Goal: Task Accomplishment & Management: Manage account settings

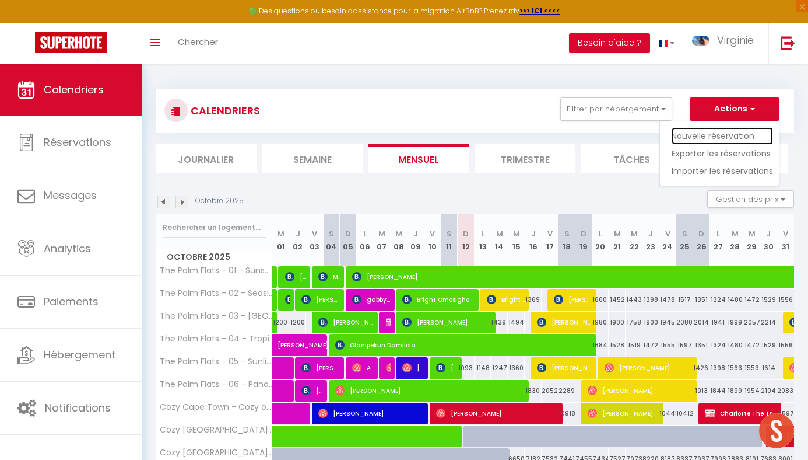
click at [719, 134] on link "Nouvelle réservation" at bounding box center [722, 135] width 101 height 17
select select
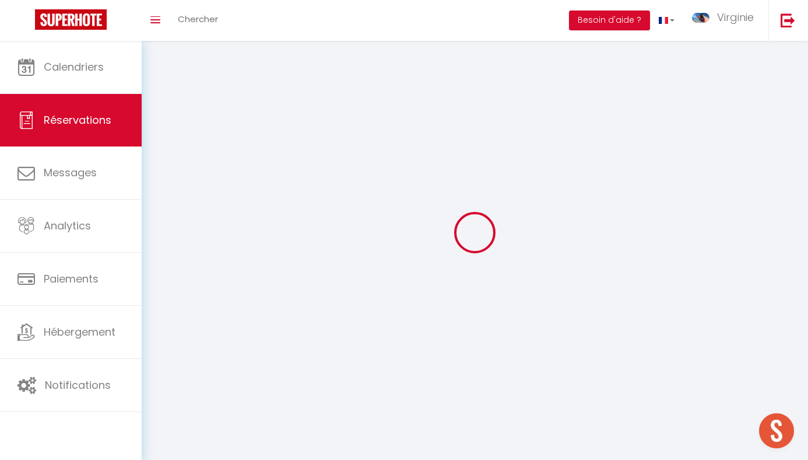
select select
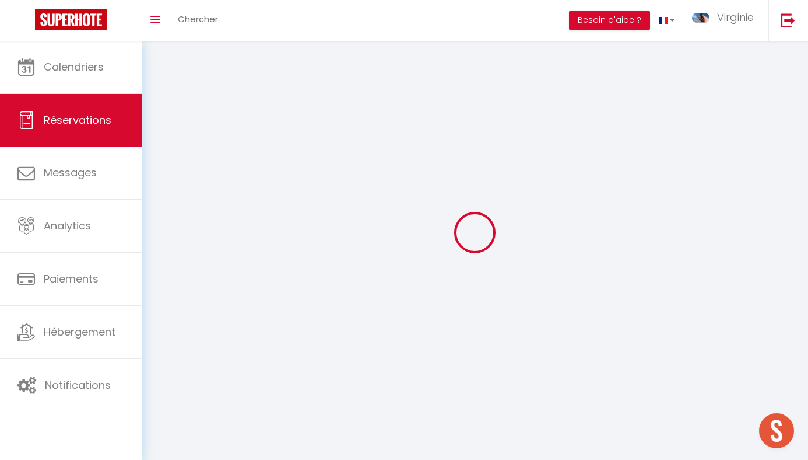
select select
checkbox input "false"
select select
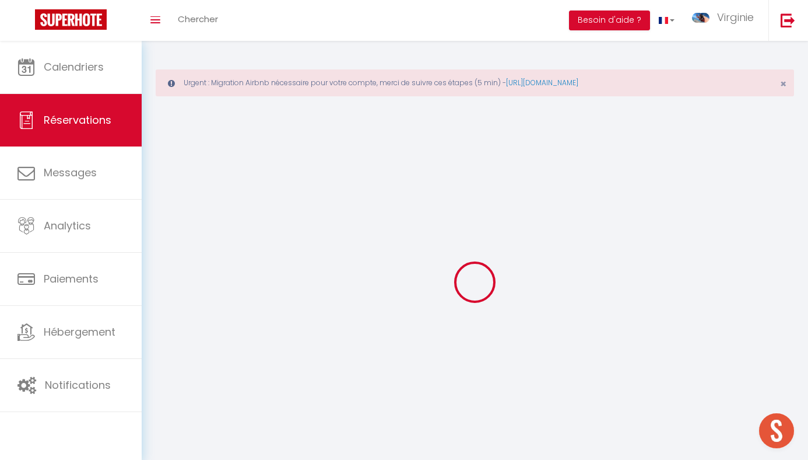
select select
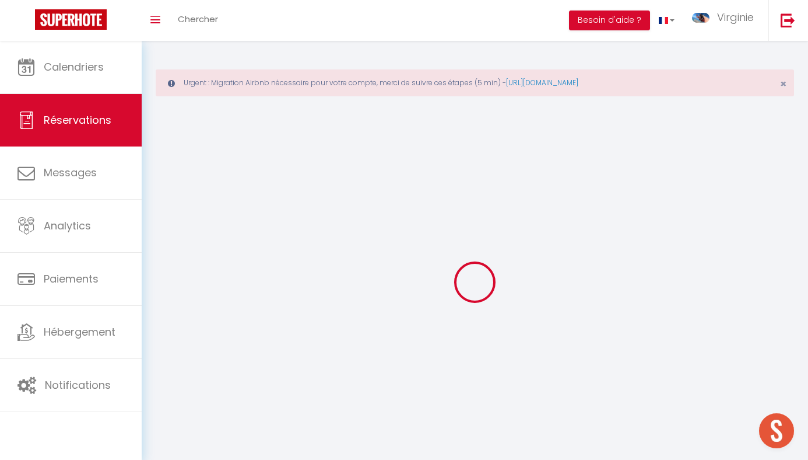
select select
checkbox input "false"
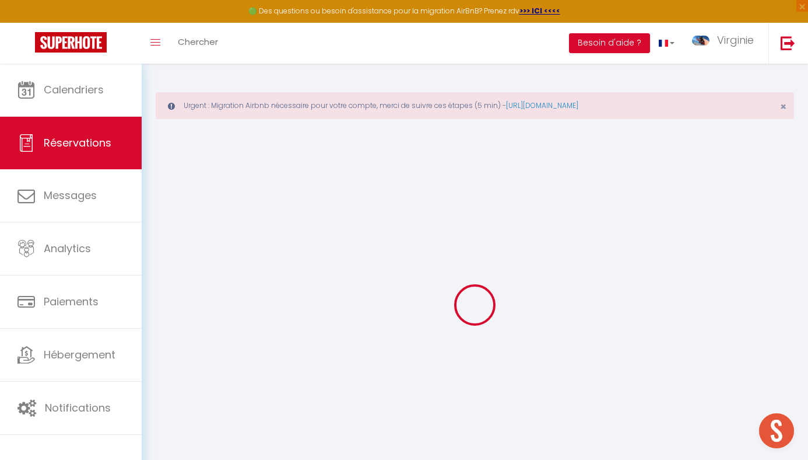
select select
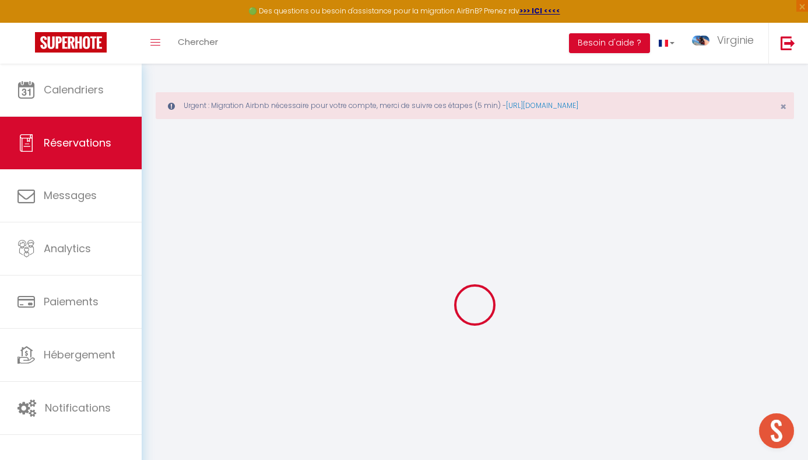
select select
checkbox input "false"
select select
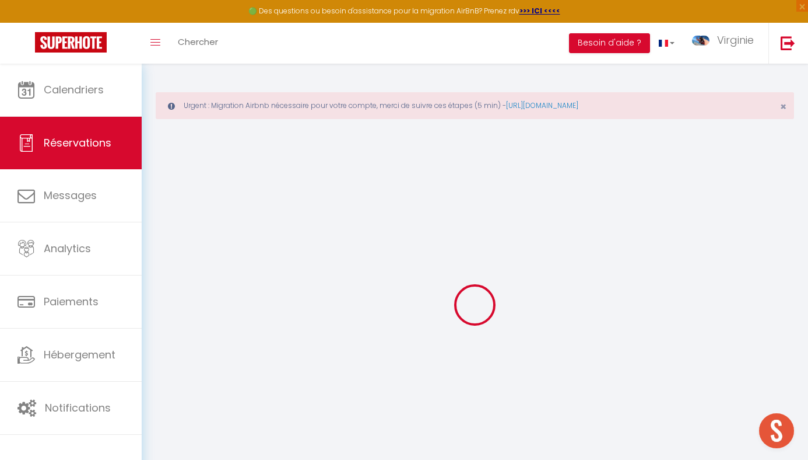
select select
checkbox input "false"
select select
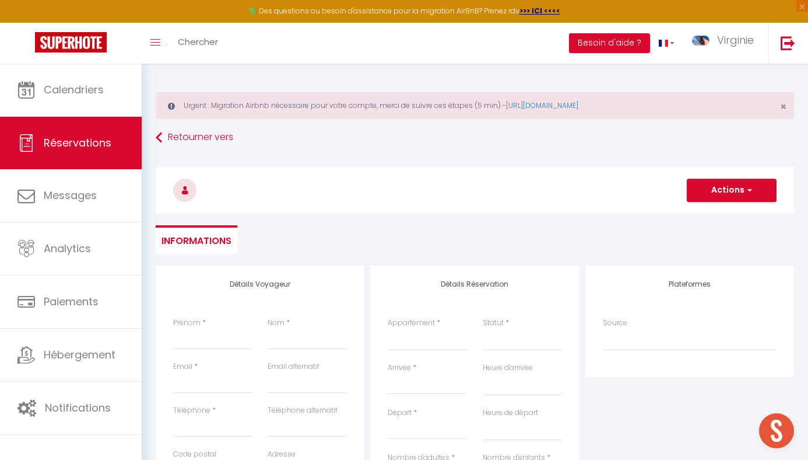
select select
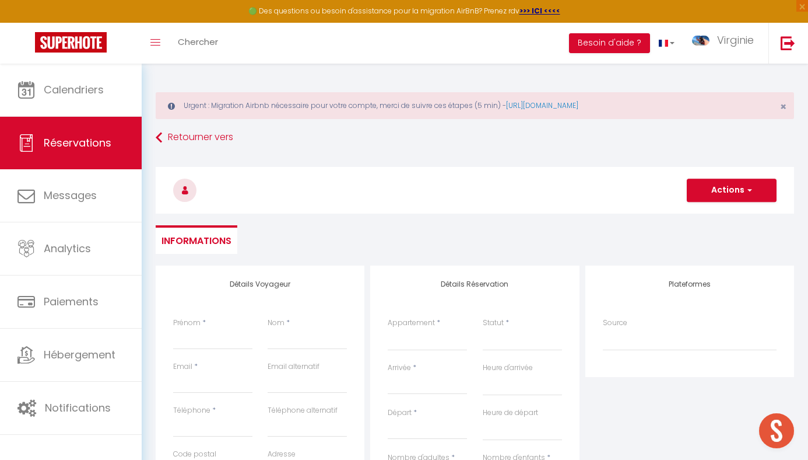
select select
checkbox input "false"
click at [450, 346] on select "The [GEOGRAPHIC_DATA] - 01 - Sunshine & Seashells The [GEOGRAPHIC_DATA] - 02 - …" at bounding box center [427, 339] width 79 height 22
select select "78568"
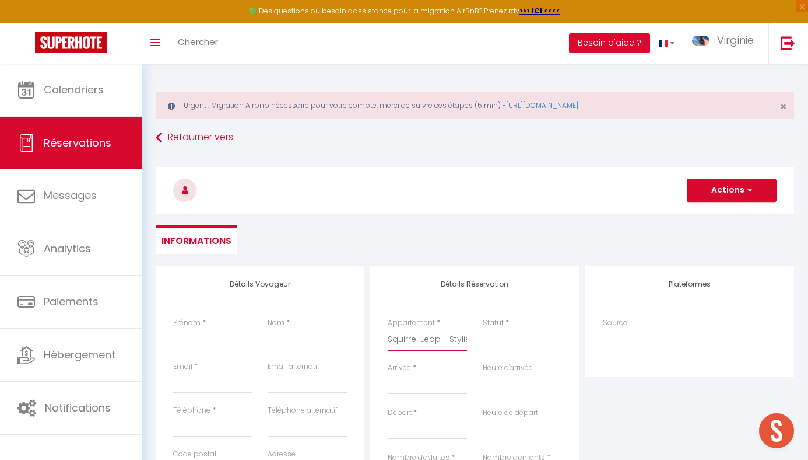
click at [388, 328] on select "The [GEOGRAPHIC_DATA] - 01 - Sunshine & Seashells The [GEOGRAPHIC_DATA] - 02 - …" at bounding box center [427, 339] width 79 height 22
select select
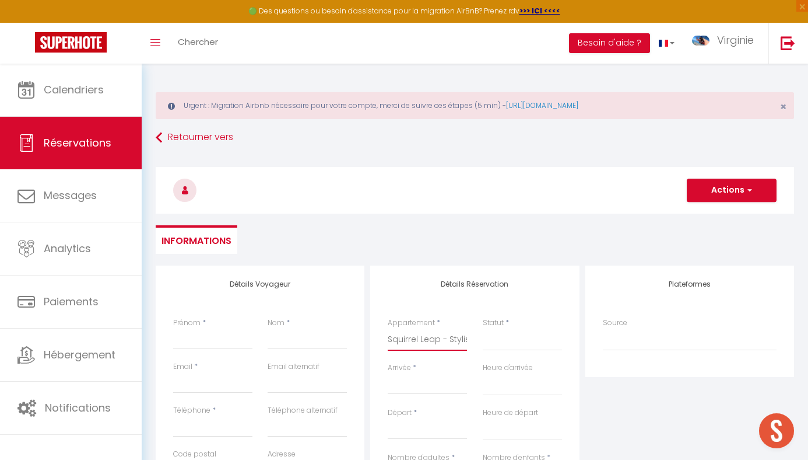
select select
checkbox input "false"
select select
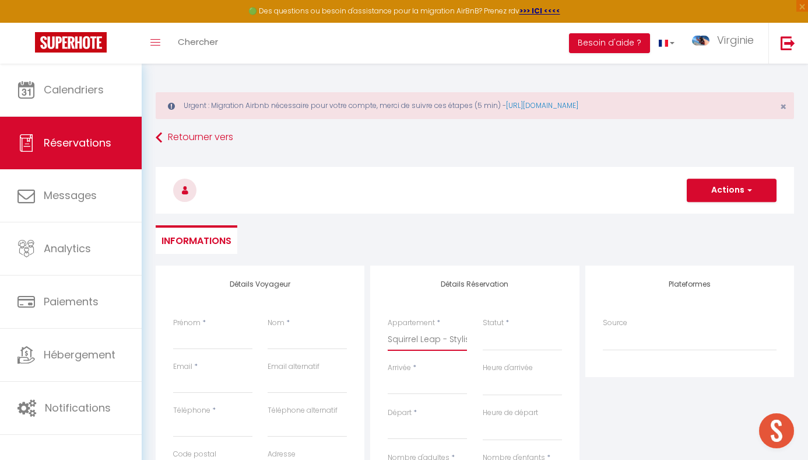
select select
checkbox input "false"
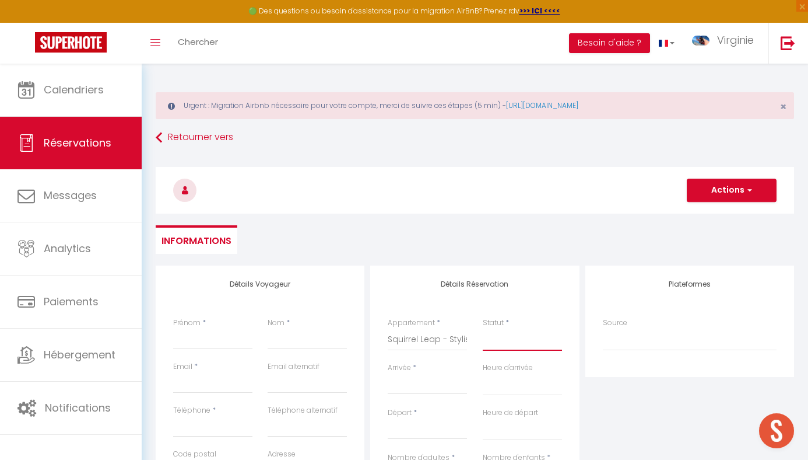
click at [494, 344] on select "Confirmé Non Confirmé [PERSON_NAME] par le voyageur No Show Request" at bounding box center [522, 339] width 79 height 22
select select "1"
click at [483, 328] on select "Confirmé Non Confirmé [PERSON_NAME] par le voyageur No Show Request" at bounding box center [522, 339] width 79 height 22
select select
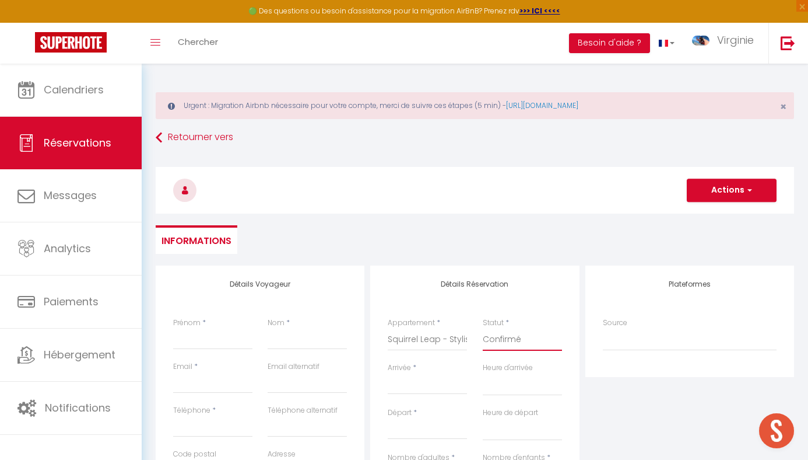
select select
checkbox input "false"
click at [194, 335] on input "Prénom" at bounding box center [212, 338] width 79 height 21
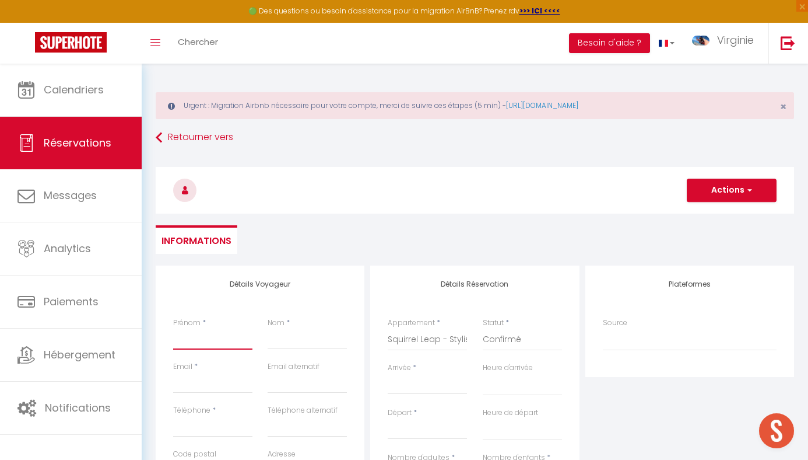
type input "O"
select select
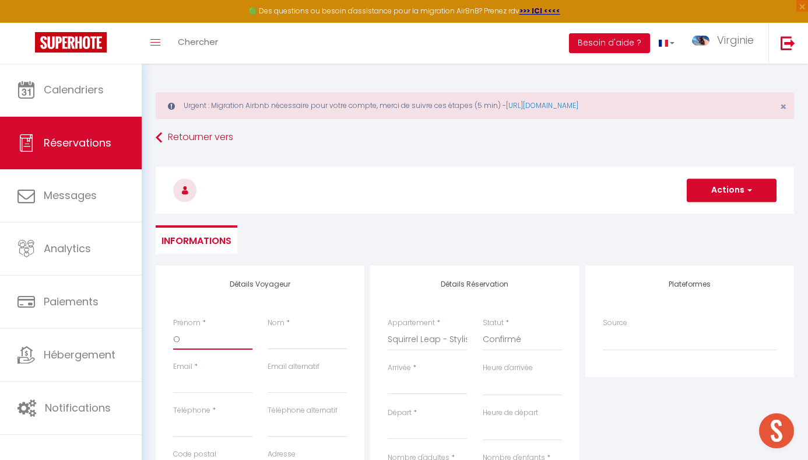
select select
checkbox input "false"
type input "Ow"
select select
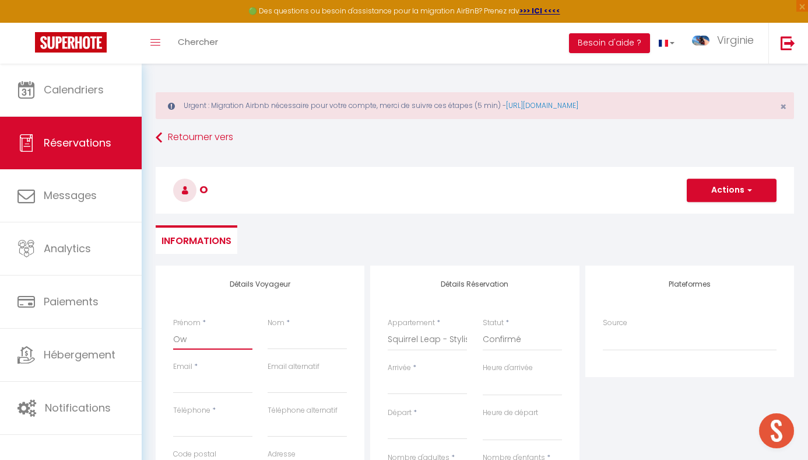
select select
checkbox input "false"
type input "Own"
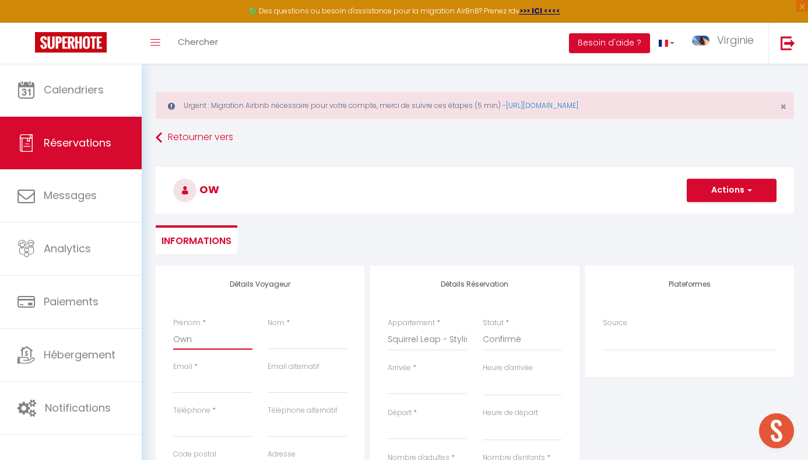
select select
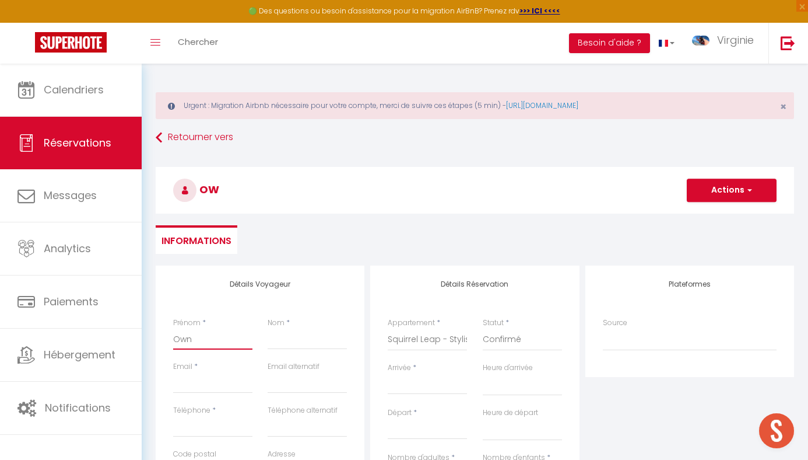
checkbox input "false"
type input "Owne"
select select
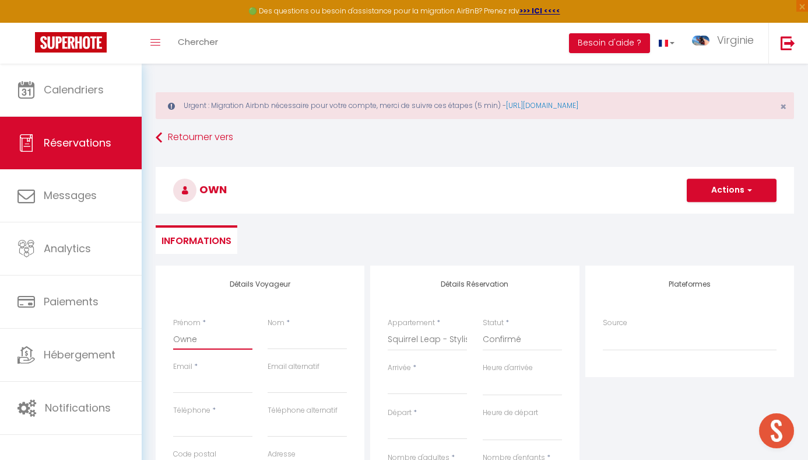
select select
checkbox input "false"
type input "Owner"
select select
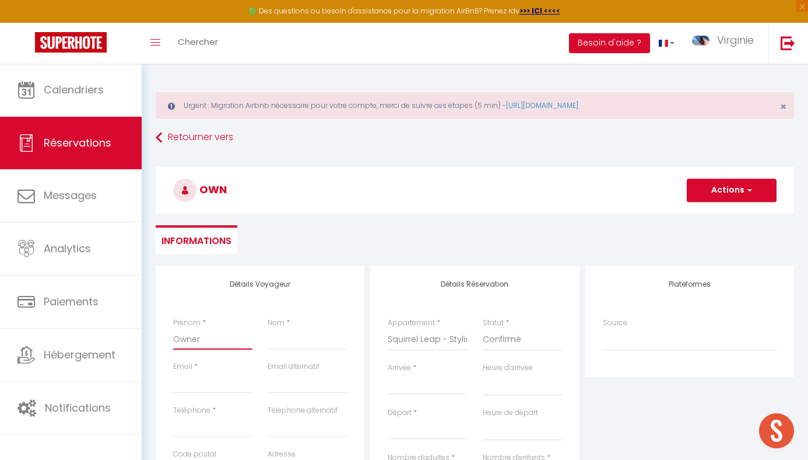
select select
checkbox input "false"
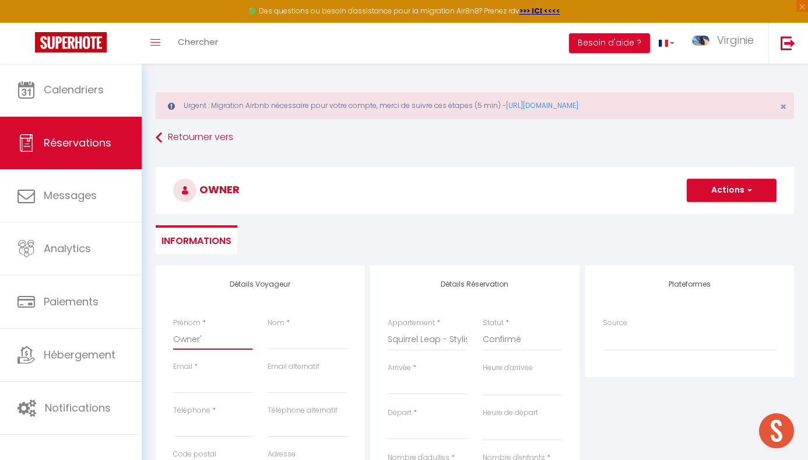
type input "Owner's"
select select
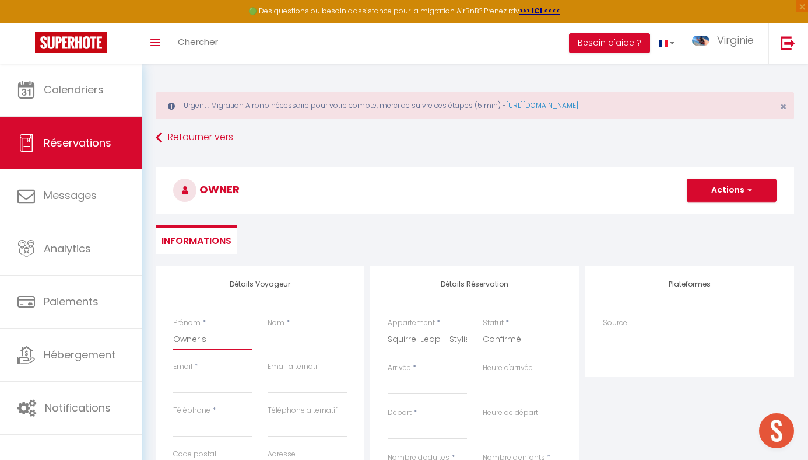
select select
checkbox input "false"
type input "Owner's"
select select
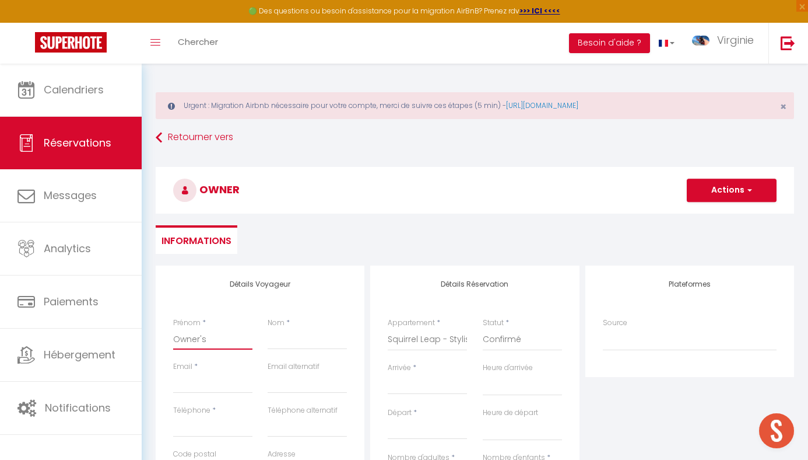
select select
checkbox input "false"
type input "Owner's"
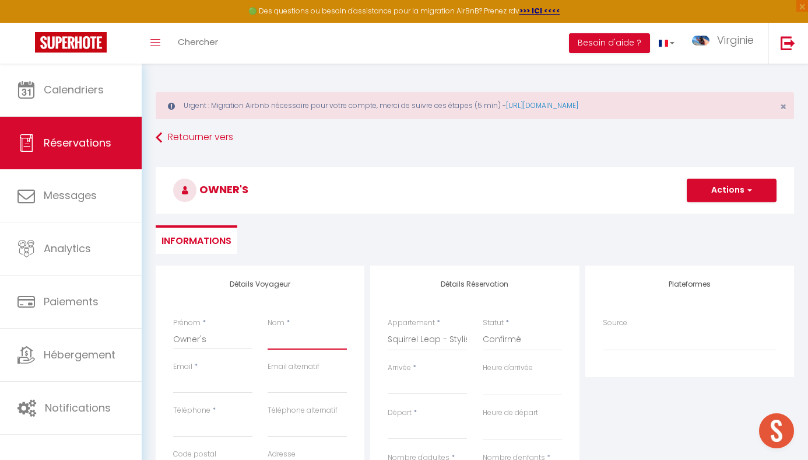
type input "S"
select select
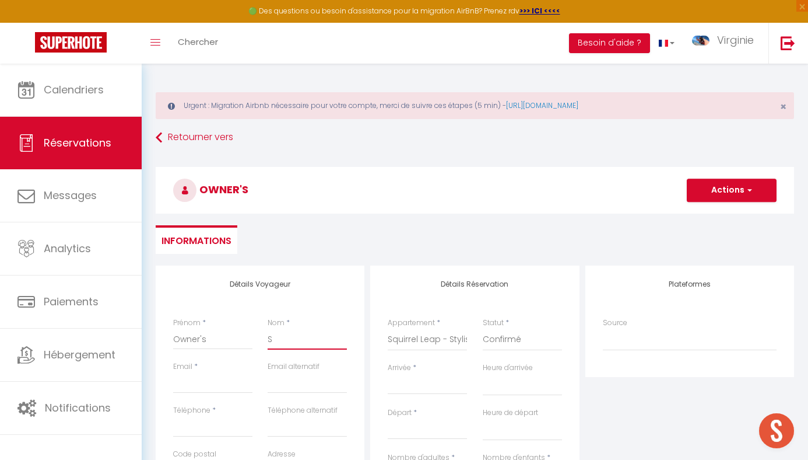
select select
checkbox input "false"
type input "St"
select select
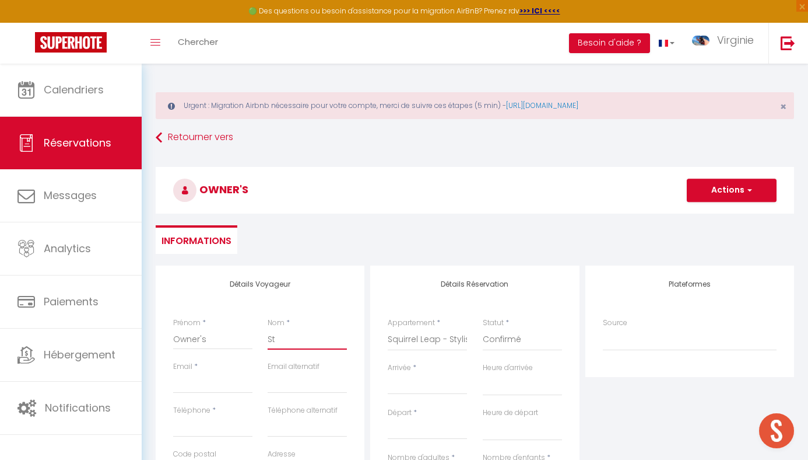
select select
checkbox input "false"
type input "Sta"
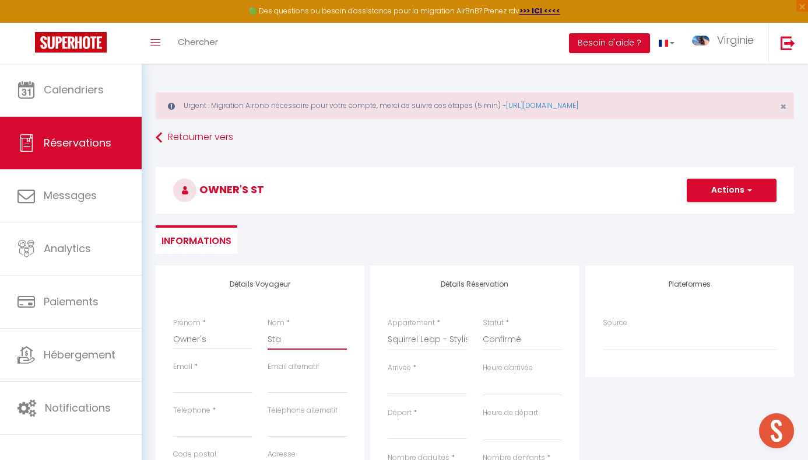
select select
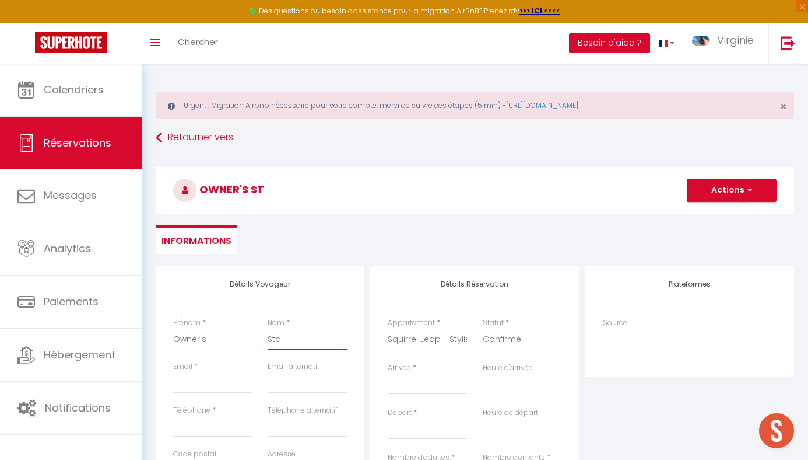
checkbox input "false"
type input "Stay"
select select
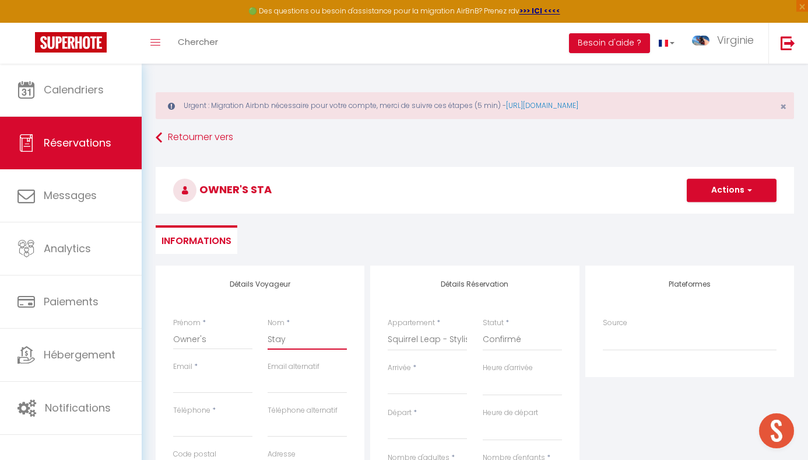
select select
checkbox input "false"
type input "Stay"
type input "c"
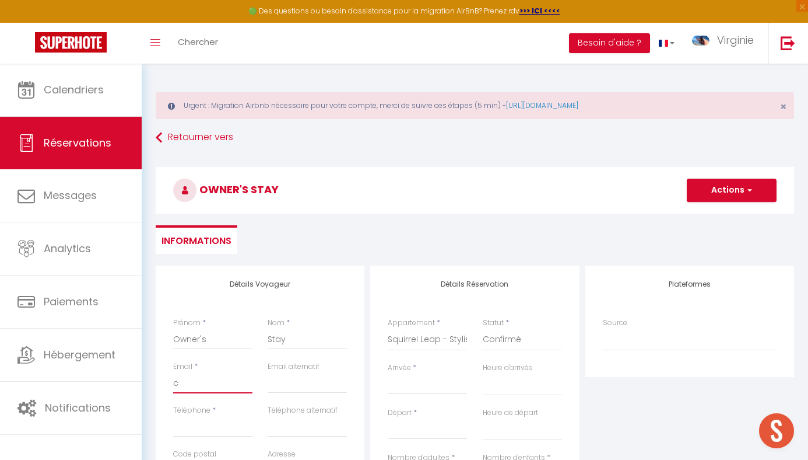
select select
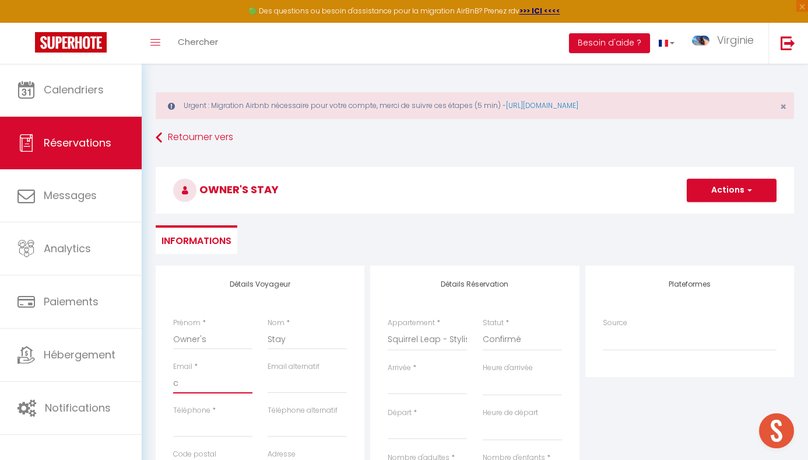
checkbox input "false"
type input "co"
select select
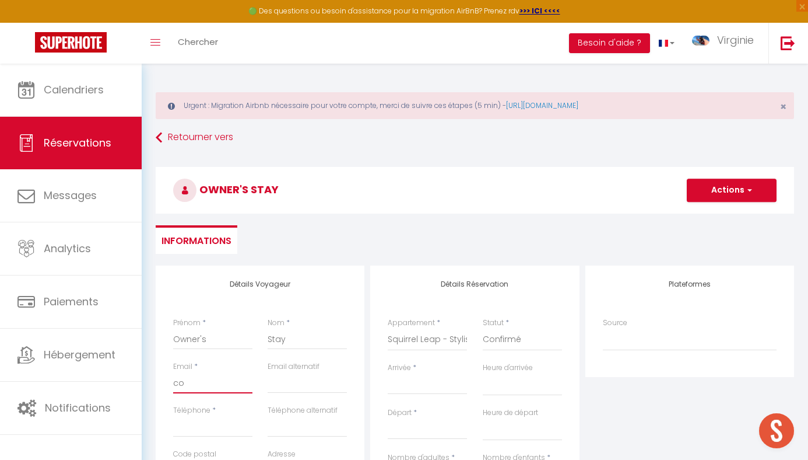
select select
checkbox input "false"
type input "con"
select select
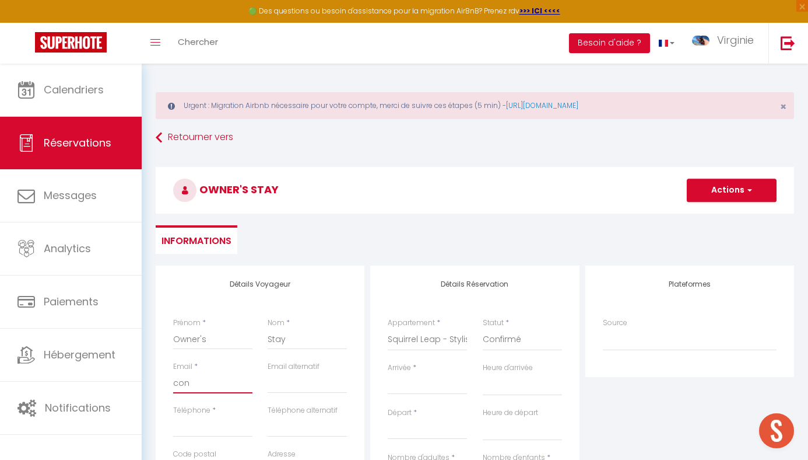
select select
checkbox input "false"
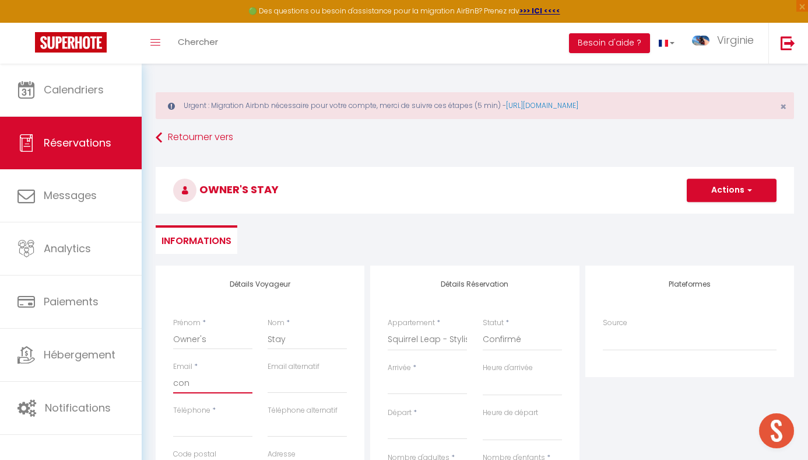
type input "cont"
select select
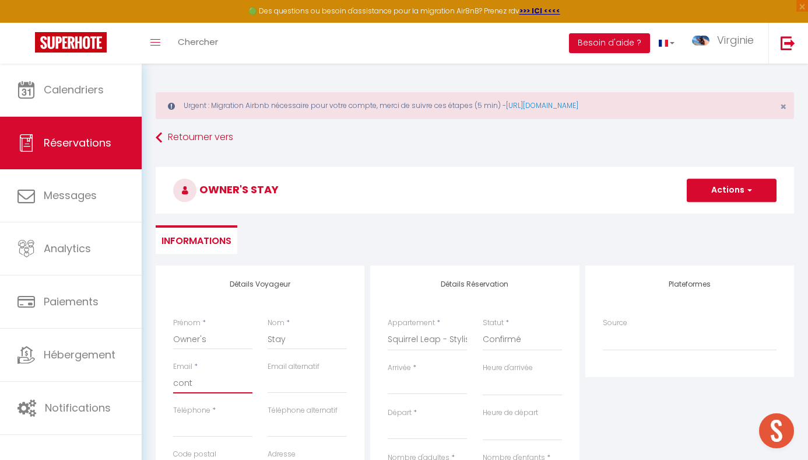
select select
checkbox input "false"
type input "conta"
select select
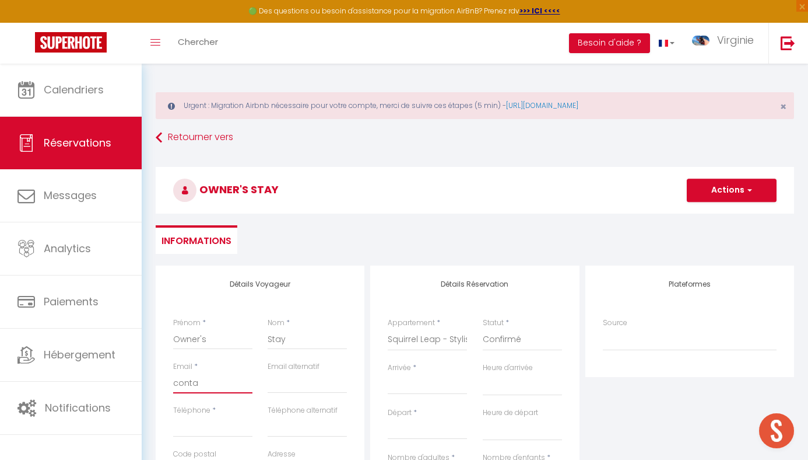
select select
checkbox input "false"
type input "contac"
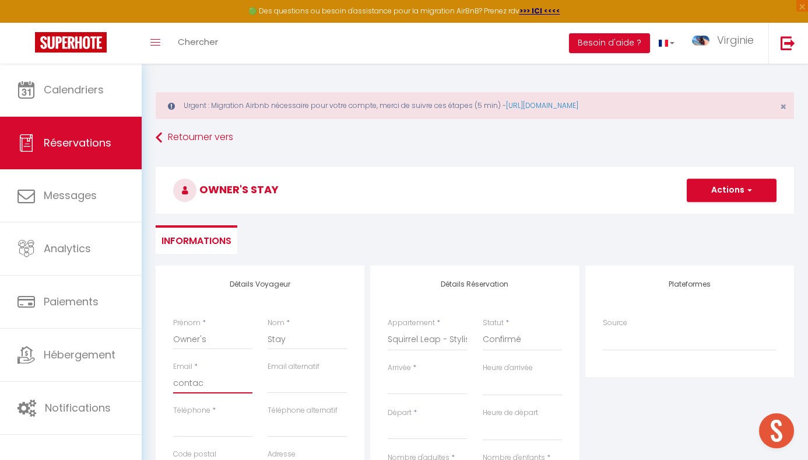
select select
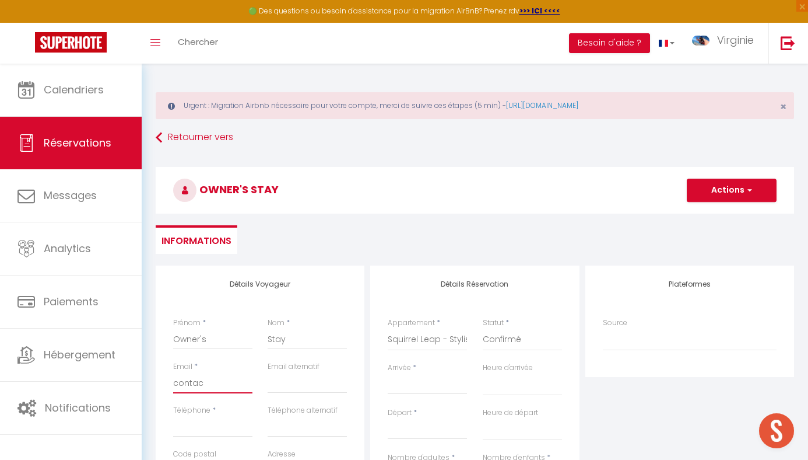
checkbox input "false"
type input "contact"
select select
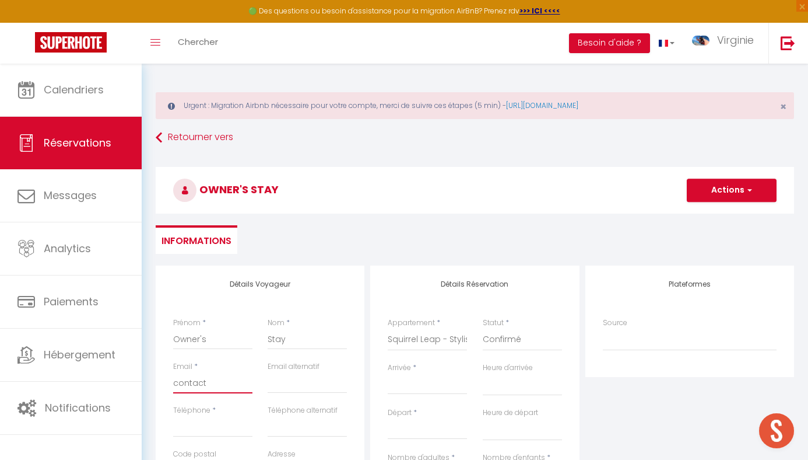
select select
checkbox input "false"
type input "contact@"
select select
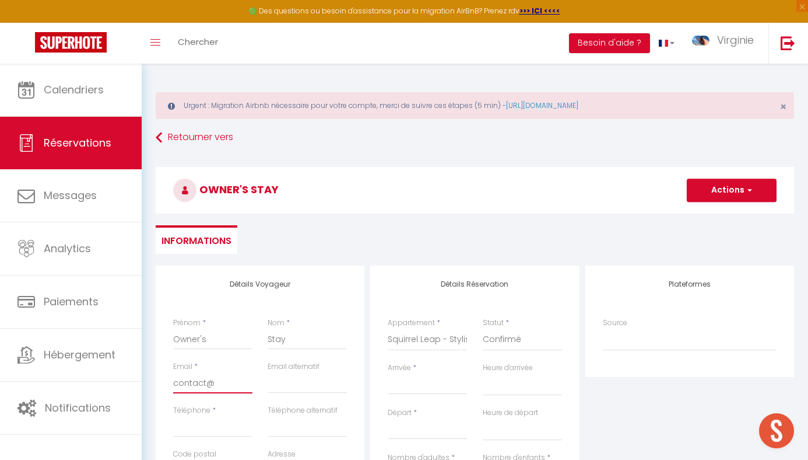
select select
checkbox input "false"
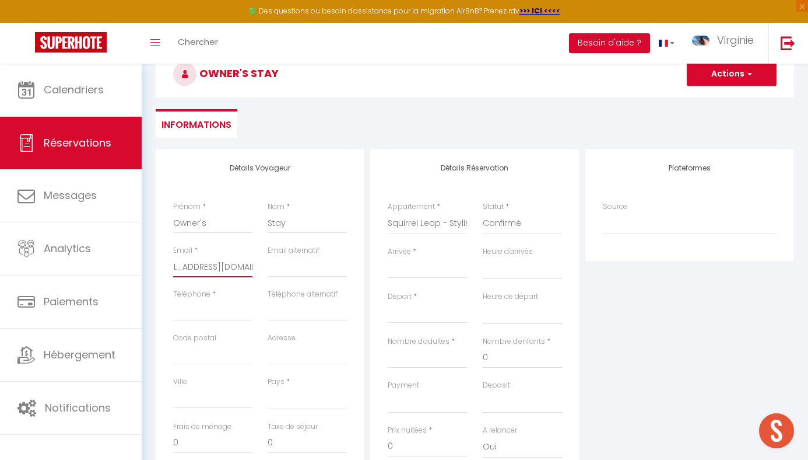
scroll to position [125, 0]
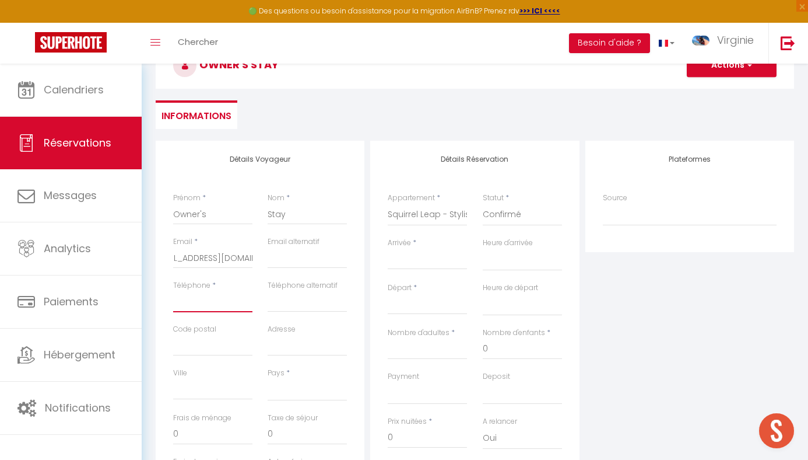
click at [200, 297] on input "Téléphone" at bounding box center [212, 301] width 79 height 21
click at [281, 390] on select "[GEOGRAPHIC_DATA] [GEOGRAPHIC_DATA] [GEOGRAPHIC_DATA] [GEOGRAPHIC_DATA] [GEOGRA…" at bounding box center [307, 390] width 79 height 22
click at [268, 379] on select "[GEOGRAPHIC_DATA] [GEOGRAPHIC_DATA] [GEOGRAPHIC_DATA] [GEOGRAPHIC_DATA] [GEOGRA…" at bounding box center [307, 390] width 79 height 22
click at [445, 258] on input "Arrivée" at bounding box center [427, 260] width 79 height 15
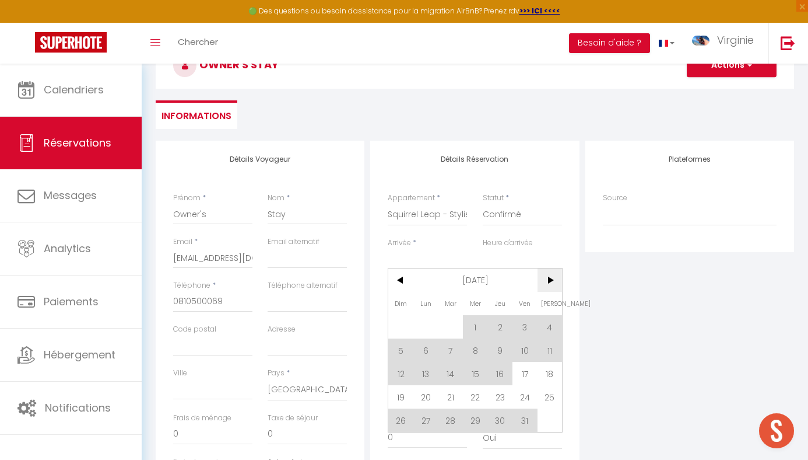
click at [552, 279] on span ">" at bounding box center [550, 279] width 25 height 23
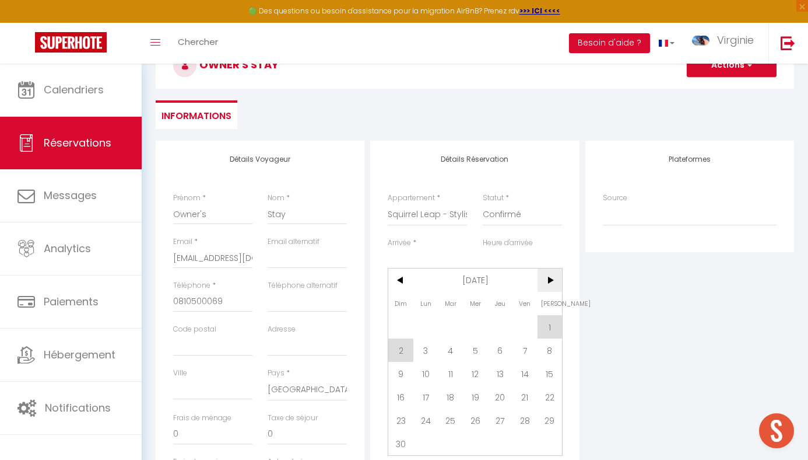
click at [552, 279] on span ">" at bounding box center [550, 279] width 25 height 23
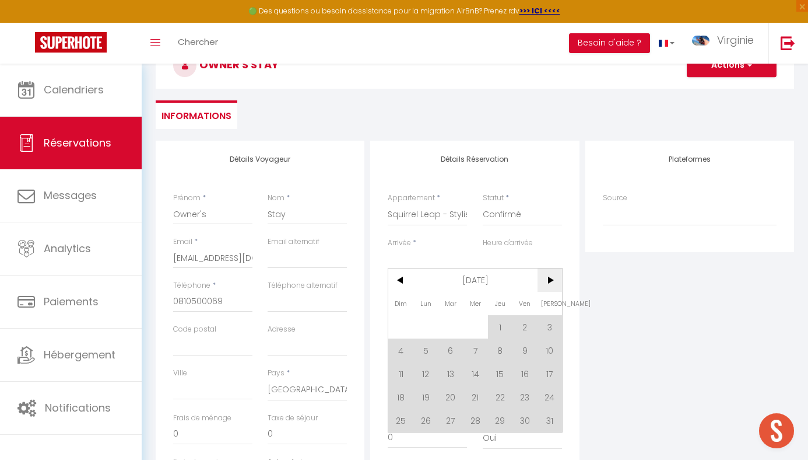
click at [552, 279] on span ">" at bounding box center [550, 279] width 25 height 23
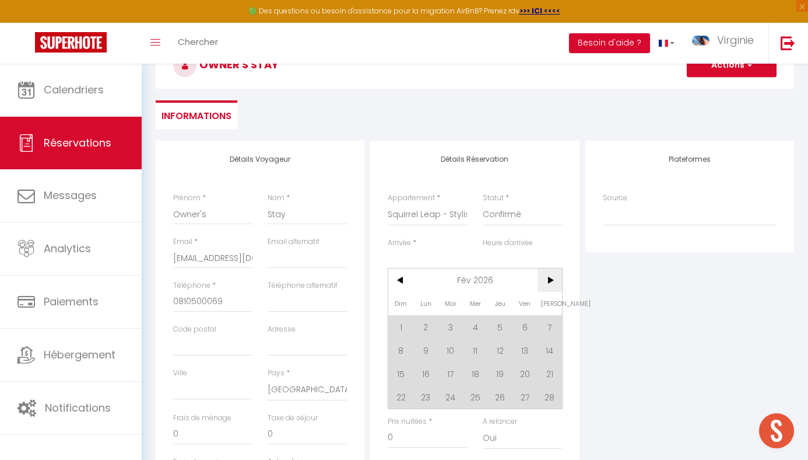
click at [552, 279] on span ">" at bounding box center [550, 279] width 25 height 23
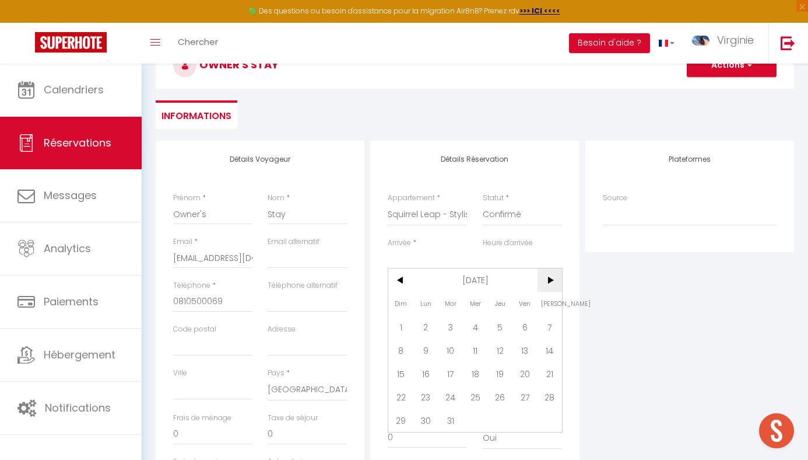
click at [552, 279] on span ">" at bounding box center [550, 279] width 25 height 23
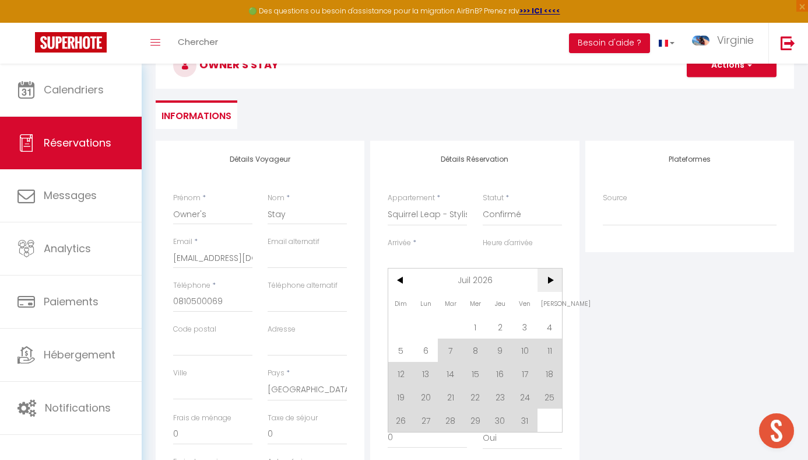
click at [552, 279] on span ">" at bounding box center [550, 279] width 25 height 23
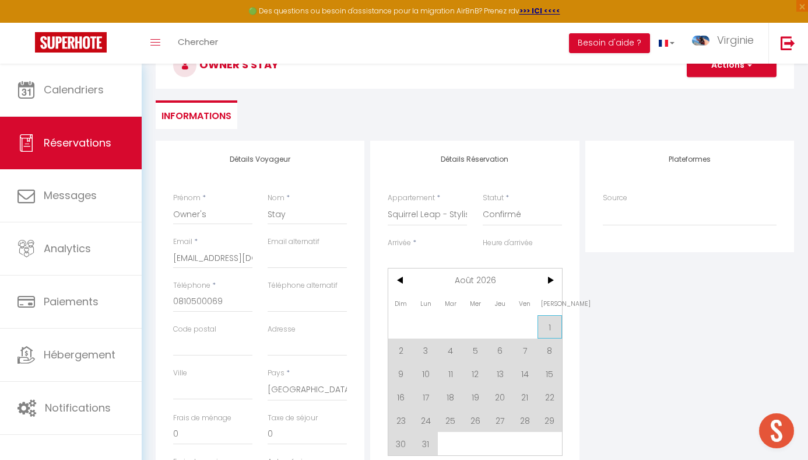
click at [544, 328] on span "1" at bounding box center [550, 326] width 25 height 23
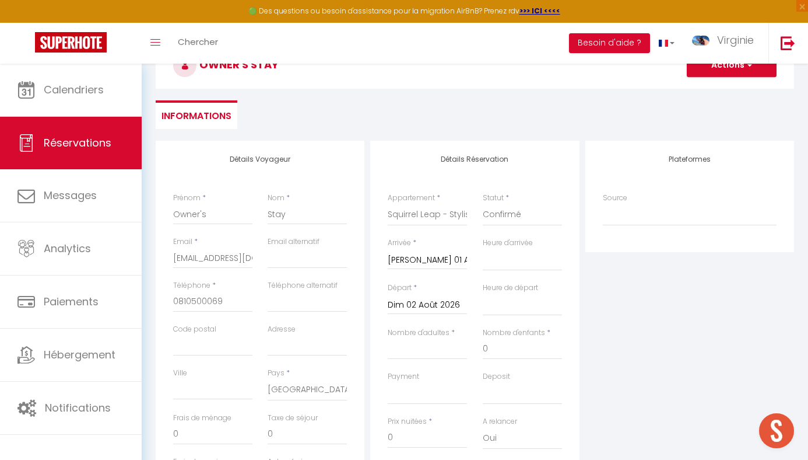
click at [447, 307] on input "Dim 02 Août 2026" at bounding box center [427, 304] width 79 height 15
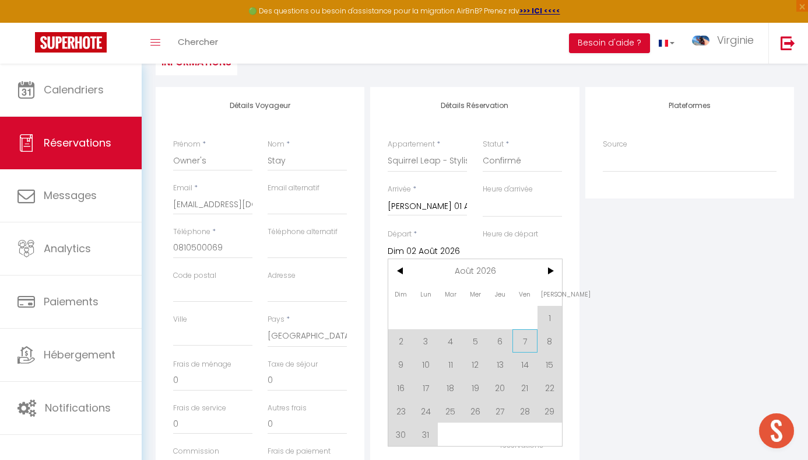
scroll to position [180, 0]
click at [426, 436] on span "31" at bounding box center [426, 432] width 25 height 23
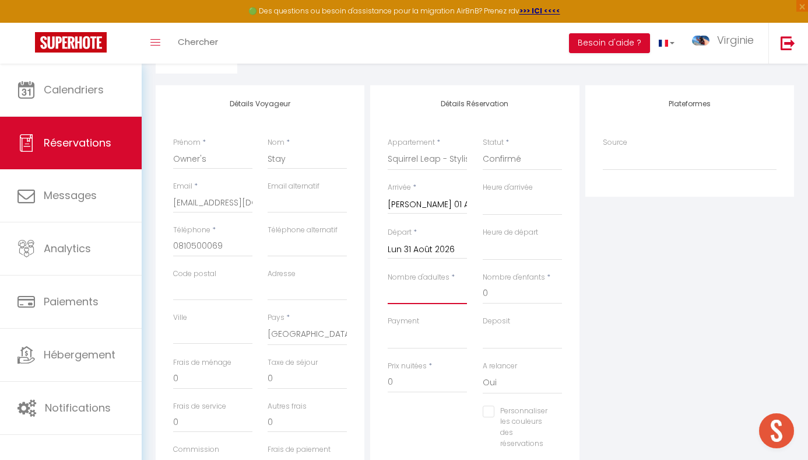
click at [433, 303] on input "Nombre d'adultes" at bounding box center [427, 293] width 79 height 21
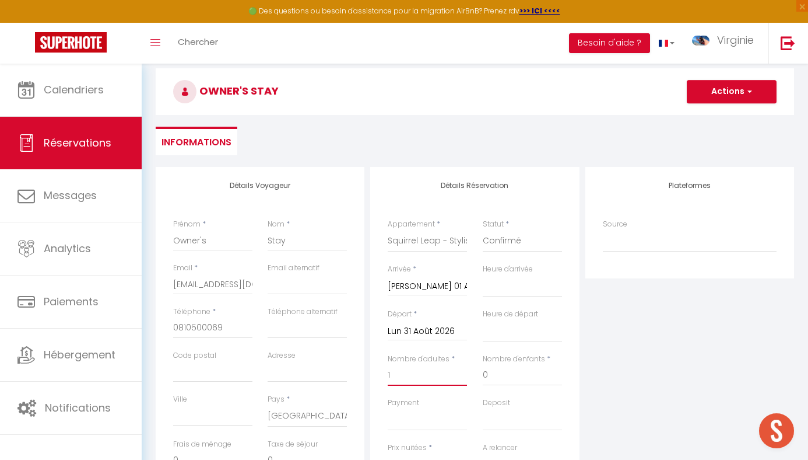
scroll to position [0, 0]
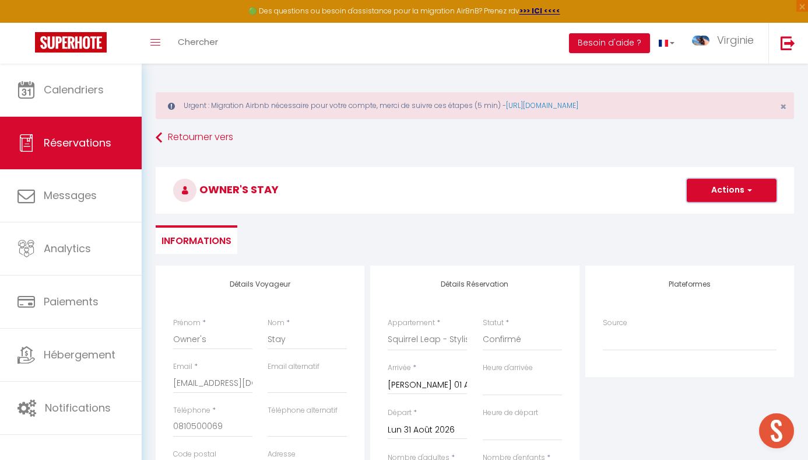
click at [733, 190] on button "Actions" at bounding box center [732, 189] width 90 height 23
click at [713, 215] on link "Enregistrer" at bounding box center [720, 215] width 92 height 15
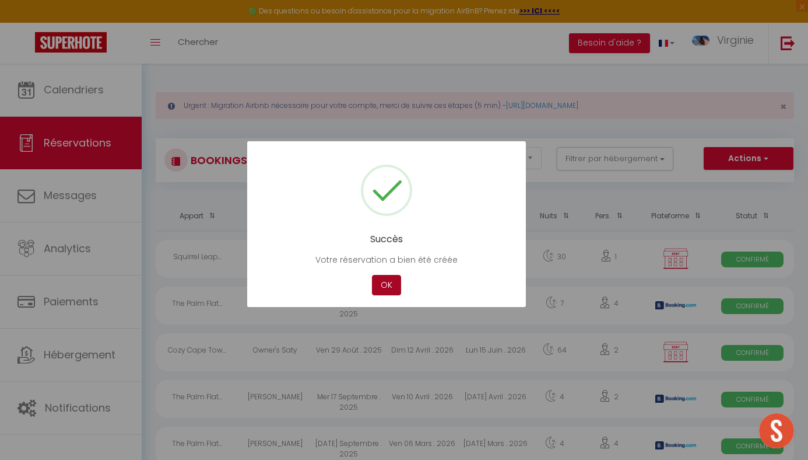
click at [388, 285] on button "OK" at bounding box center [386, 285] width 29 height 20
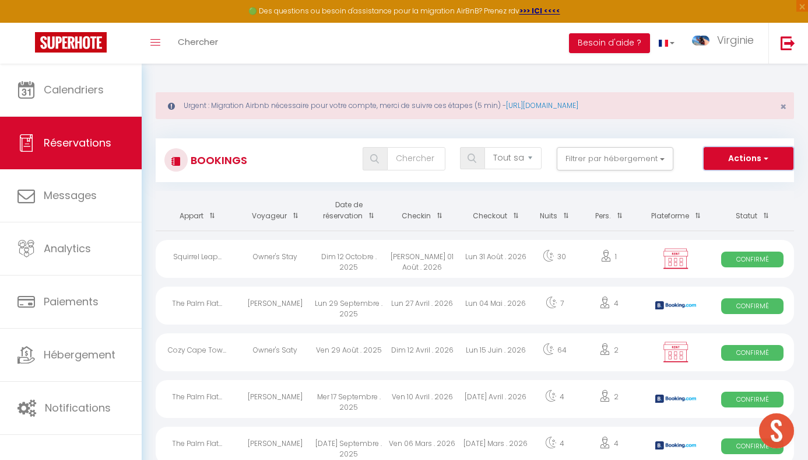
click at [752, 157] on button "Actions" at bounding box center [749, 158] width 90 height 23
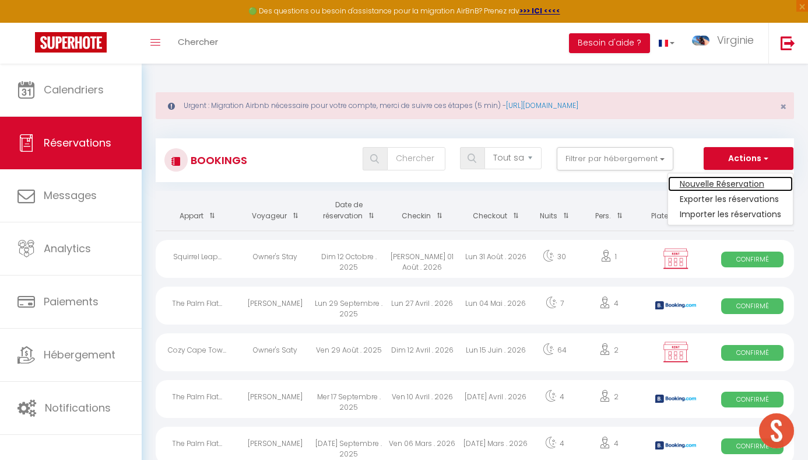
click at [727, 185] on link "Nouvelle Réservation" at bounding box center [730, 183] width 125 height 15
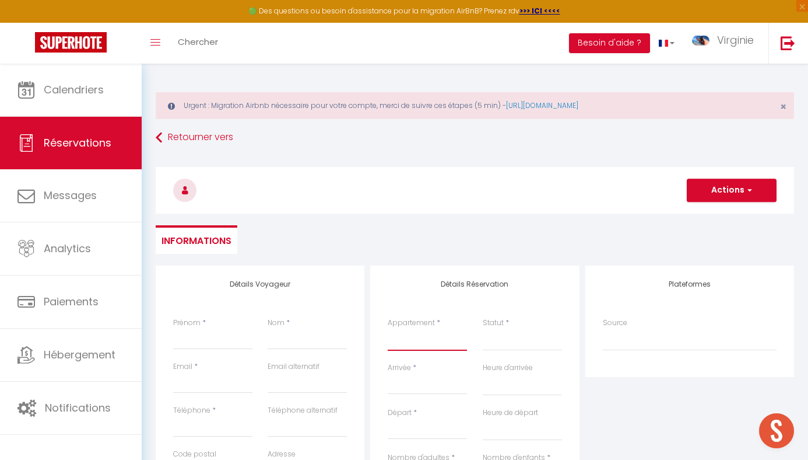
click at [432, 341] on select "The [GEOGRAPHIC_DATA] - 01 - Sunshine & Seashells The [GEOGRAPHIC_DATA] - 02 - …" at bounding box center [427, 339] width 79 height 22
click at [388, 328] on select "The [GEOGRAPHIC_DATA] - 01 - Sunshine & Seashells The [GEOGRAPHIC_DATA] - 02 - …" at bounding box center [427, 339] width 79 height 22
click at [503, 346] on select "Confirmé Non Confirmé [PERSON_NAME] par le voyageur No Show Request" at bounding box center [522, 339] width 79 height 22
click at [483, 328] on select "Confirmé Non Confirmé [PERSON_NAME] par le voyageur No Show Request" at bounding box center [522, 339] width 79 height 22
click at [429, 387] on input "Arrivée" at bounding box center [427, 384] width 79 height 15
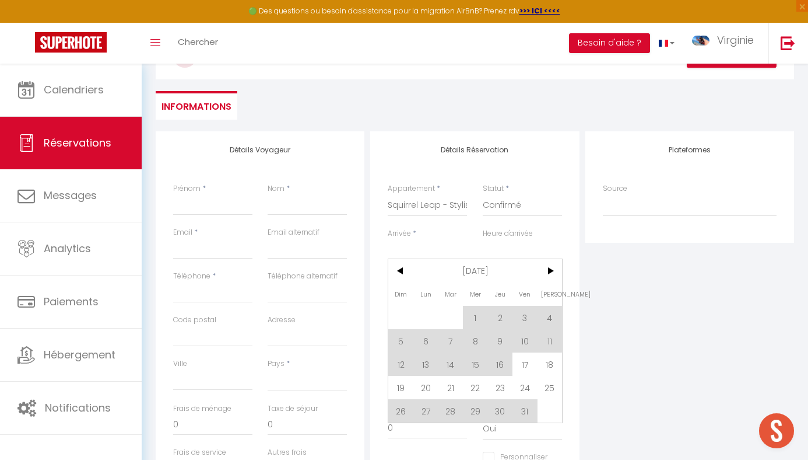
scroll to position [148, 0]
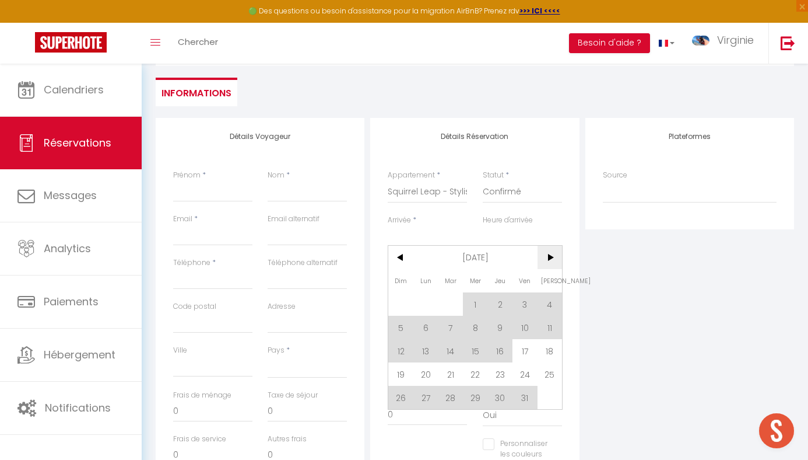
click at [549, 253] on span ">" at bounding box center [550, 257] width 25 height 23
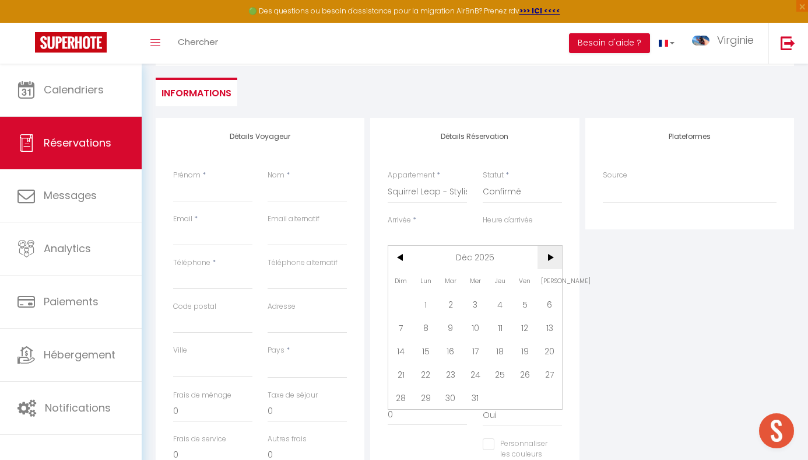
click at [549, 253] on span ">" at bounding box center [550, 257] width 25 height 23
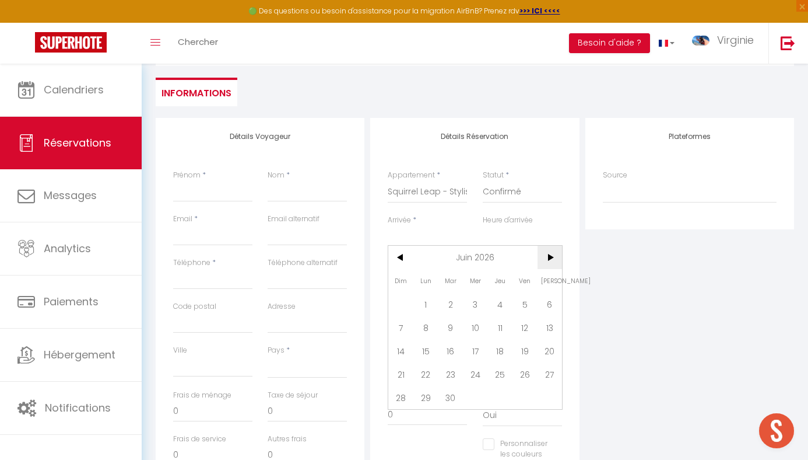
click at [549, 253] on span ">" at bounding box center [550, 257] width 25 height 23
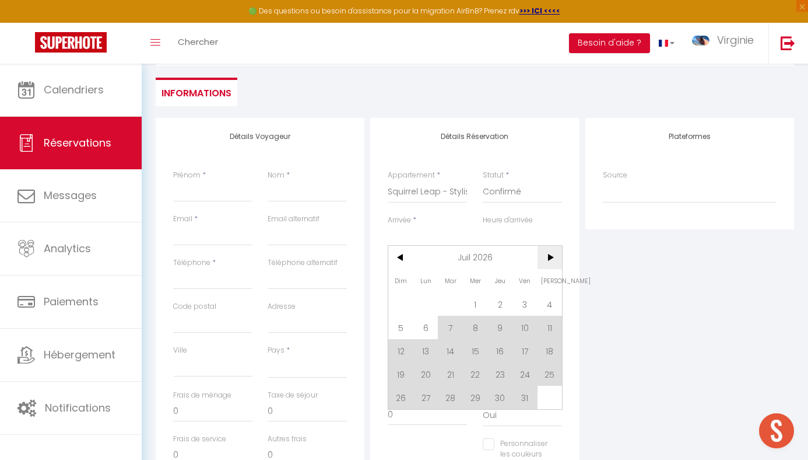
click at [549, 253] on span ">" at bounding box center [550, 257] width 25 height 23
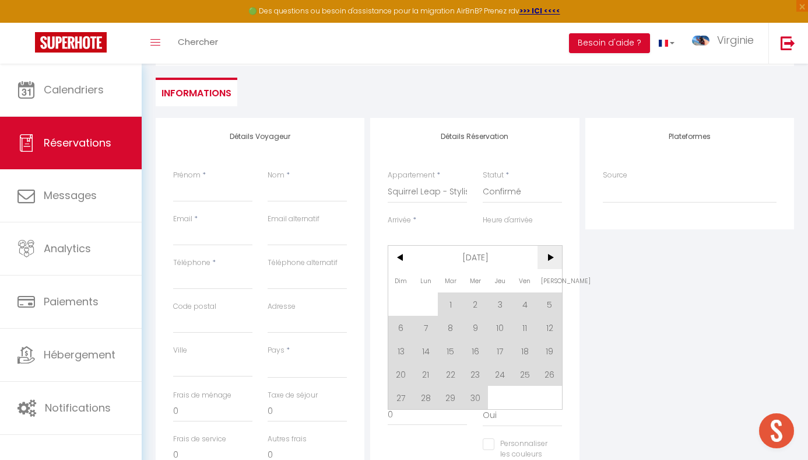
click at [549, 253] on span ">" at bounding box center [550, 257] width 25 height 23
click at [478, 370] on span "23" at bounding box center [475, 373] width 25 height 23
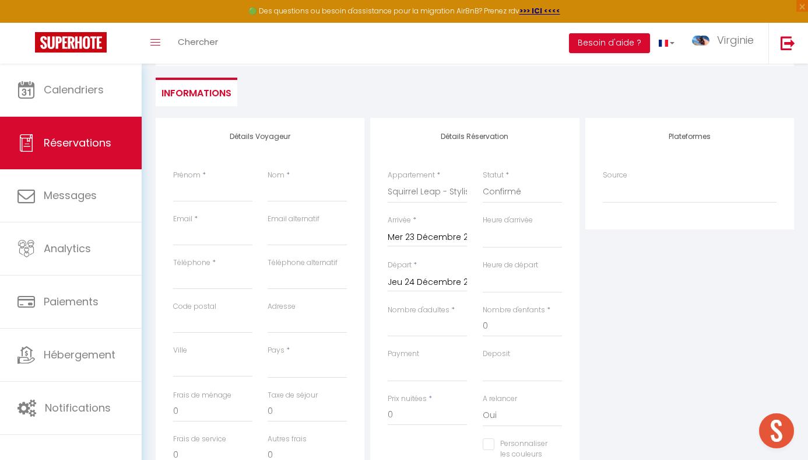
click at [448, 282] on input "Jeu 24 Décembre 2026" at bounding box center [427, 282] width 79 height 15
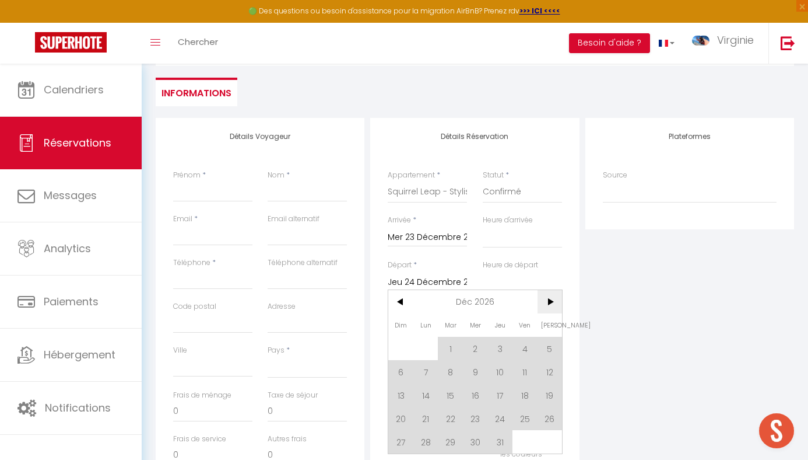
click at [552, 307] on span ">" at bounding box center [550, 301] width 25 height 23
click at [523, 397] on span "15" at bounding box center [525, 394] width 25 height 23
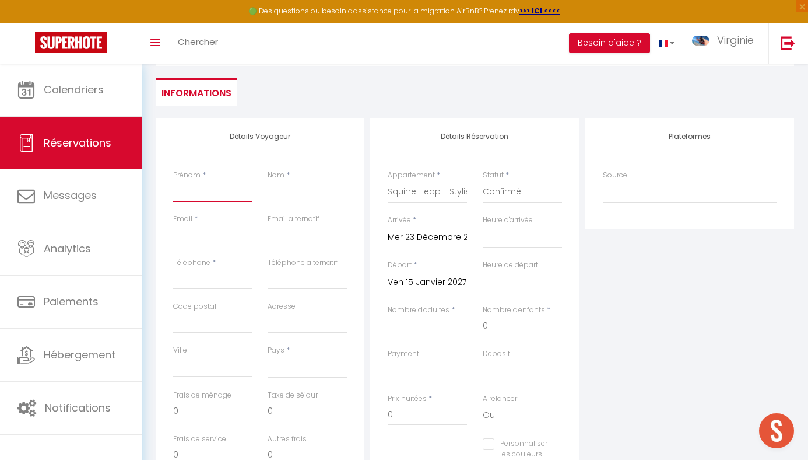
click at [213, 194] on input "Prénom" at bounding box center [212, 191] width 79 height 21
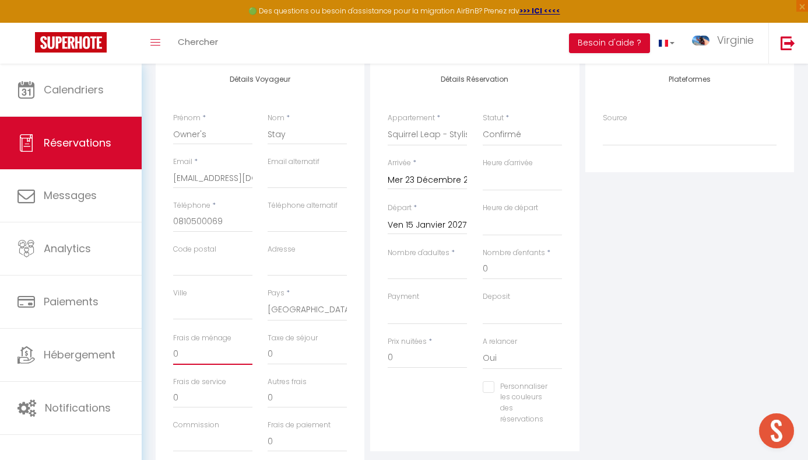
scroll to position [76, 0]
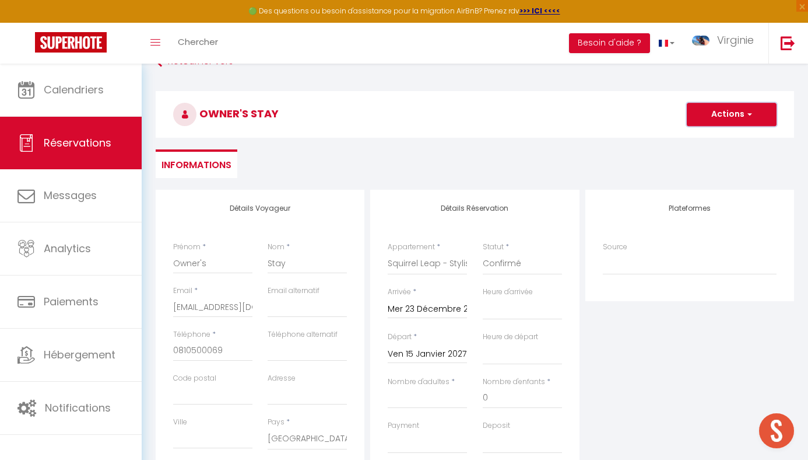
click at [724, 113] on button "Actions" at bounding box center [732, 114] width 90 height 23
click at [702, 143] on link "Enregistrer" at bounding box center [720, 139] width 92 height 15
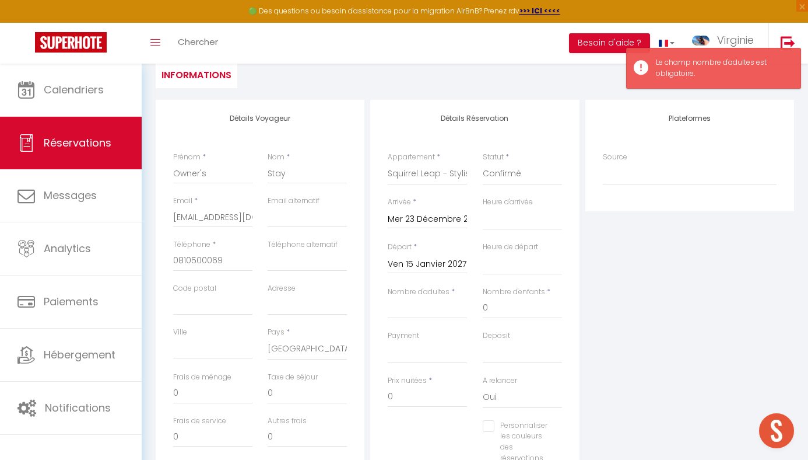
scroll to position [183, 0]
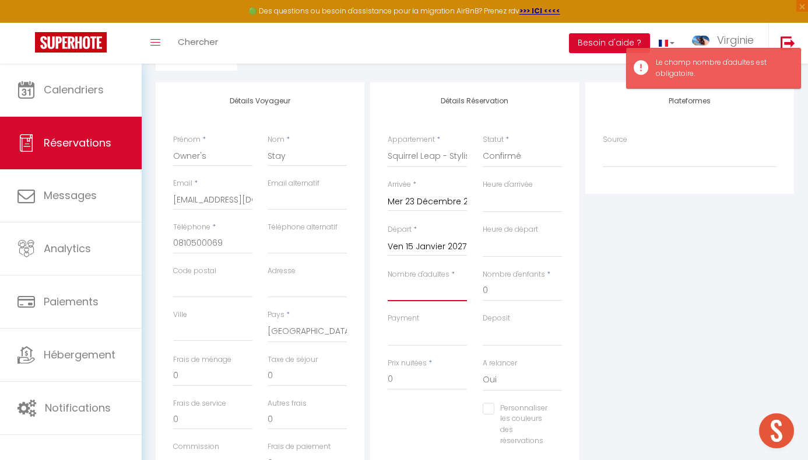
click at [426, 288] on input "Nombre d'adultes" at bounding box center [427, 290] width 79 height 21
click at [690, 300] on div "Plateformes Source Direct [DOMAIN_NAME] [DOMAIN_NAME] Chalet montagne Expedia G…" at bounding box center [690, 290] width 215 height 417
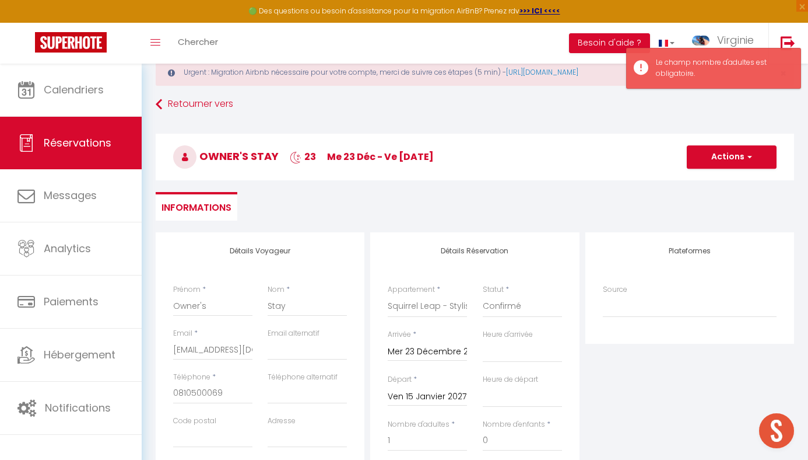
scroll to position [0, 0]
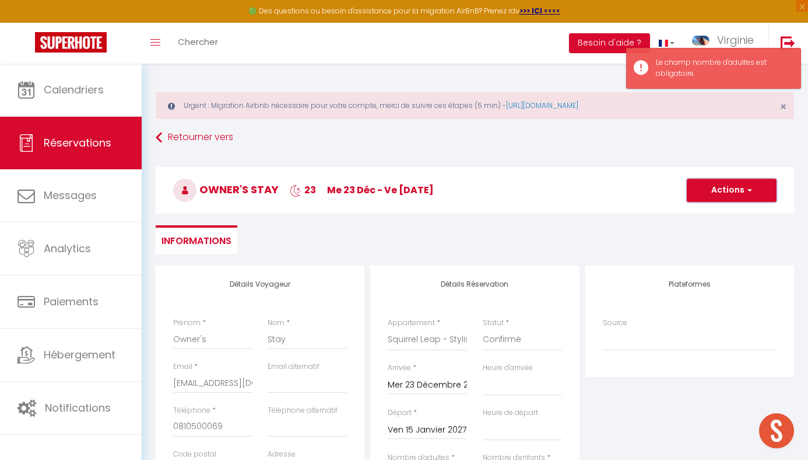
click at [730, 192] on button "Actions" at bounding box center [732, 189] width 90 height 23
click at [713, 213] on link "Enregistrer" at bounding box center [720, 215] width 92 height 15
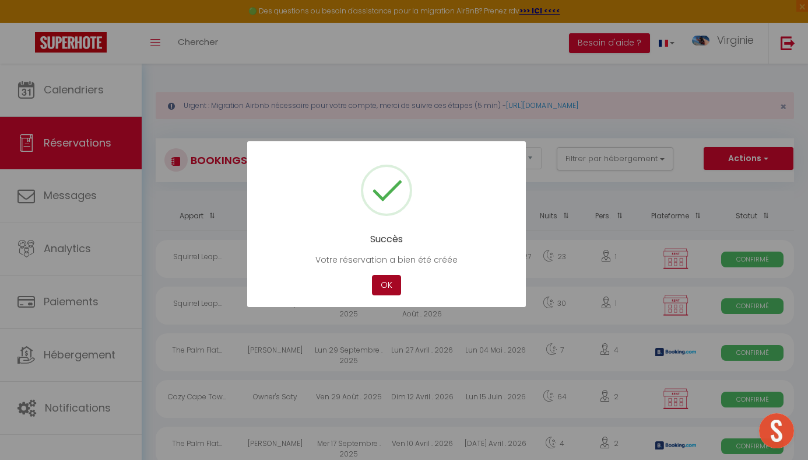
click at [382, 288] on button "OK" at bounding box center [386, 285] width 29 height 20
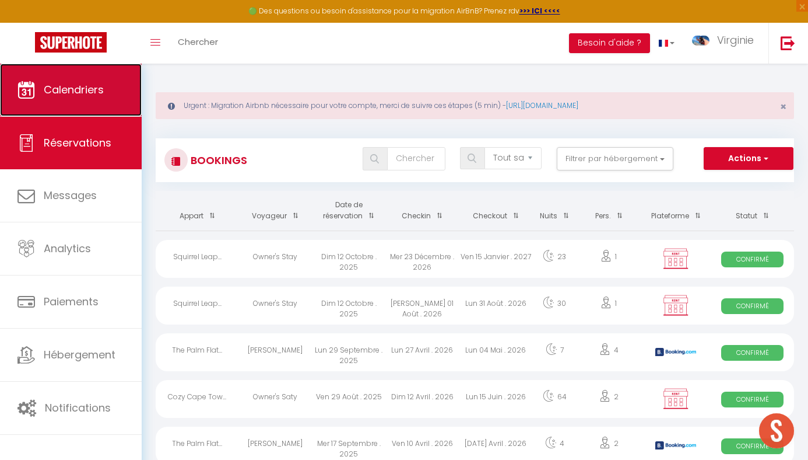
click at [85, 93] on span "Calendriers" at bounding box center [74, 89] width 60 height 15
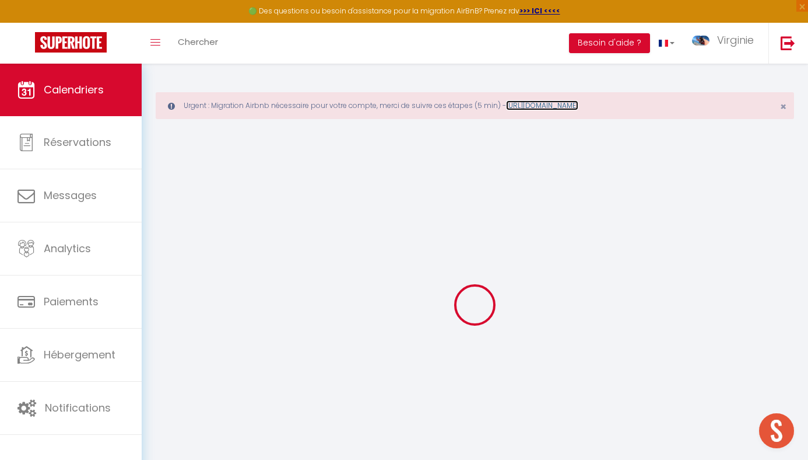
click at [579, 106] on link "[URL][DOMAIN_NAME]" at bounding box center [542, 105] width 72 height 10
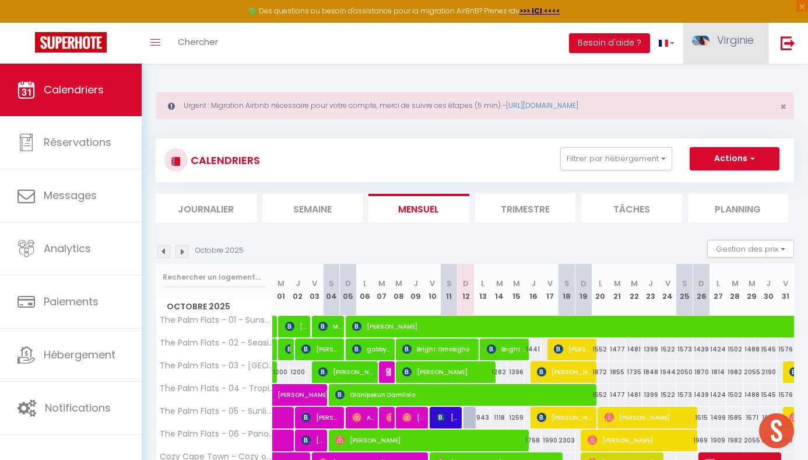
click at [742, 41] on span "Virginie" at bounding box center [735, 40] width 37 height 15
click at [704, 83] on link "Paramètres" at bounding box center [722, 81] width 86 height 20
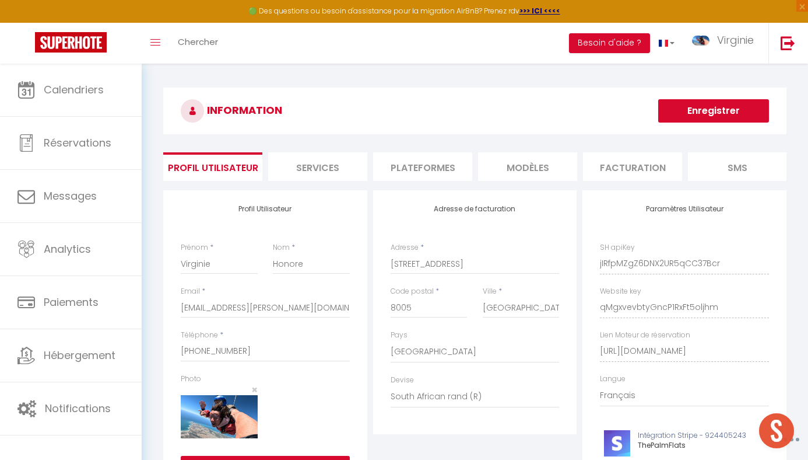
click at [433, 174] on li "Plateformes" at bounding box center [422, 166] width 99 height 29
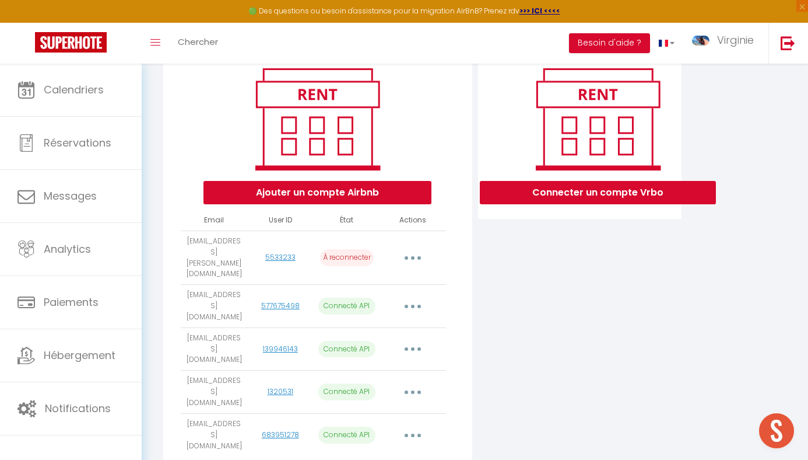
scroll to position [143, 0]
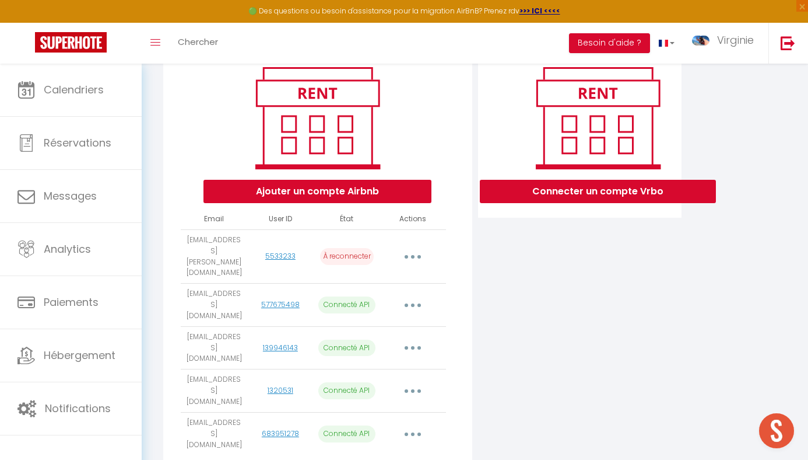
click at [411, 247] on button "button" at bounding box center [413, 256] width 33 height 19
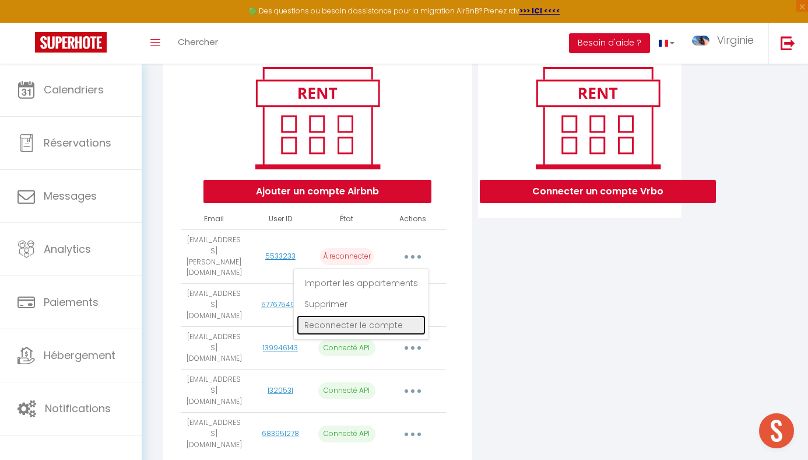
click at [362, 315] on link "Reconnecter le compte" at bounding box center [361, 325] width 129 height 20
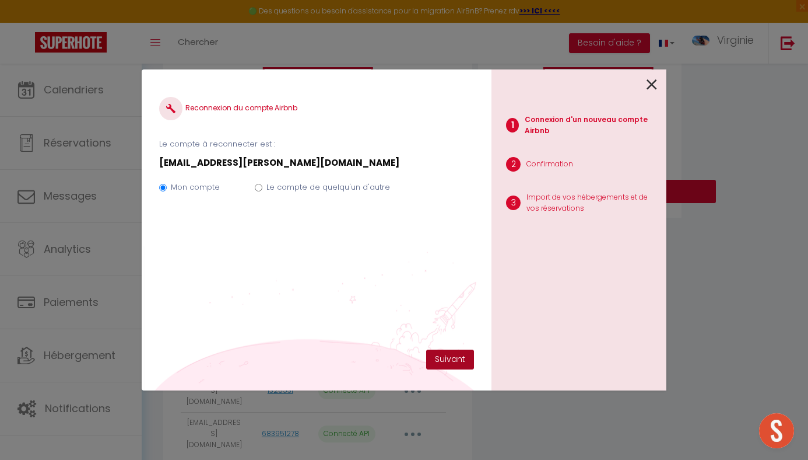
click at [450, 360] on button "Suivant" at bounding box center [450, 359] width 48 height 20
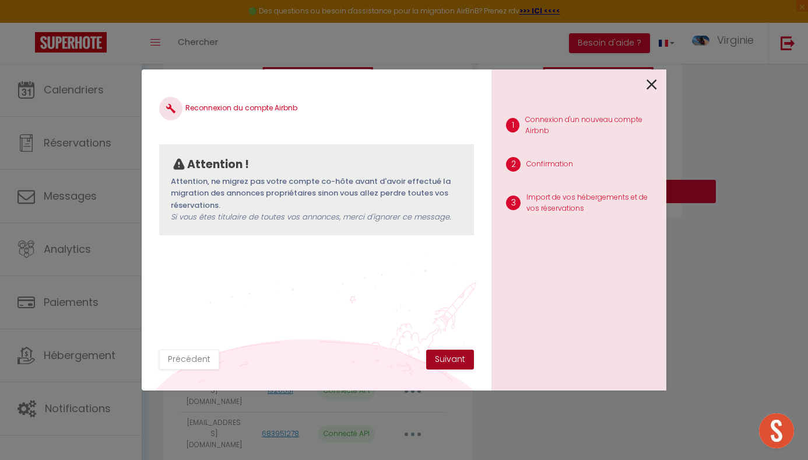
click at [450, 360] on button "Suivant" at bounding box center [450, 359] width 48 height 20
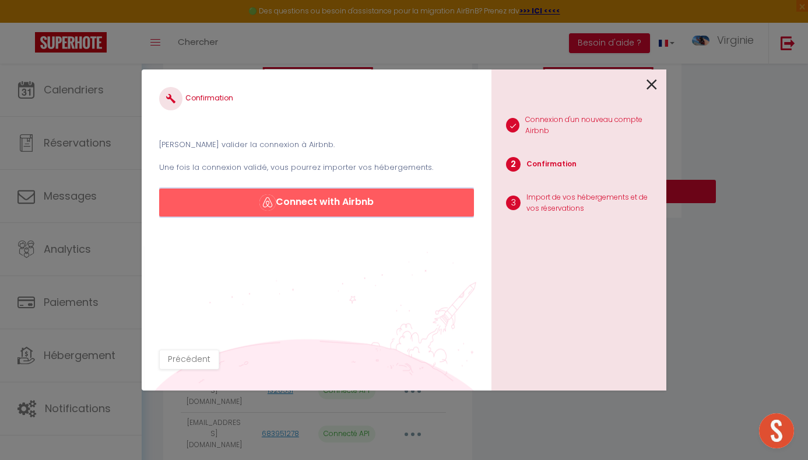
click at [332, 195] on button "Connect with Airbnb" at bounding box center [316, 202] width 315 height 28
click at [650, 82] on icon at bounding box center [652, 84] width 10 height 17
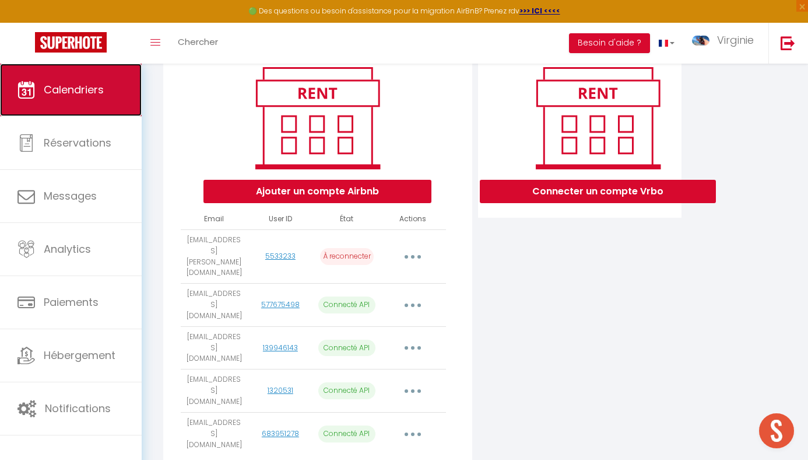
click at [68, 87] on span "Calendriers" at bounding box center [74, 89] width 60 height 15
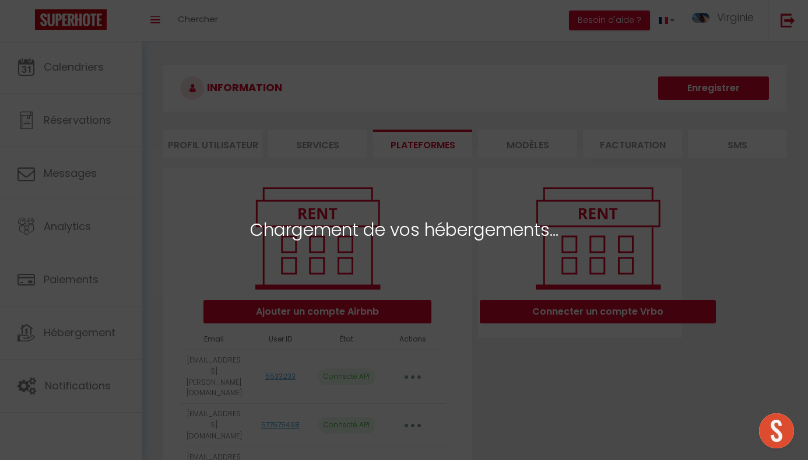
select select "26417"
select select "26269"
select select "26275"
select select "26270"
select select "27056"
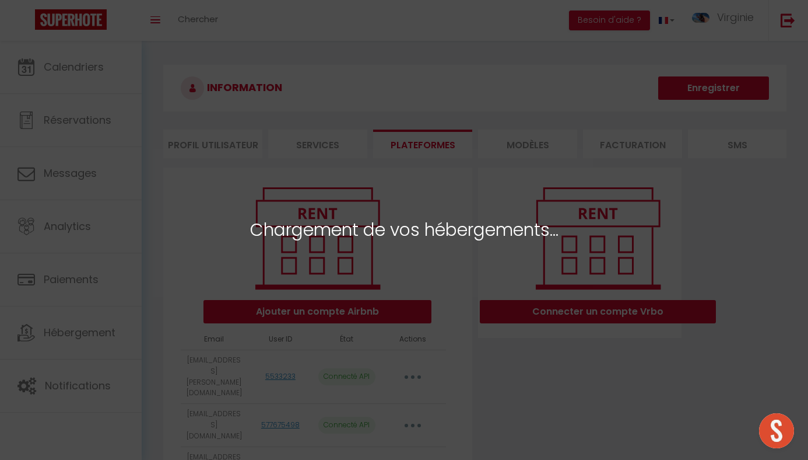
select select "34131"
select select "34132"
select select "36769"
select select "40326"
select select "34133"
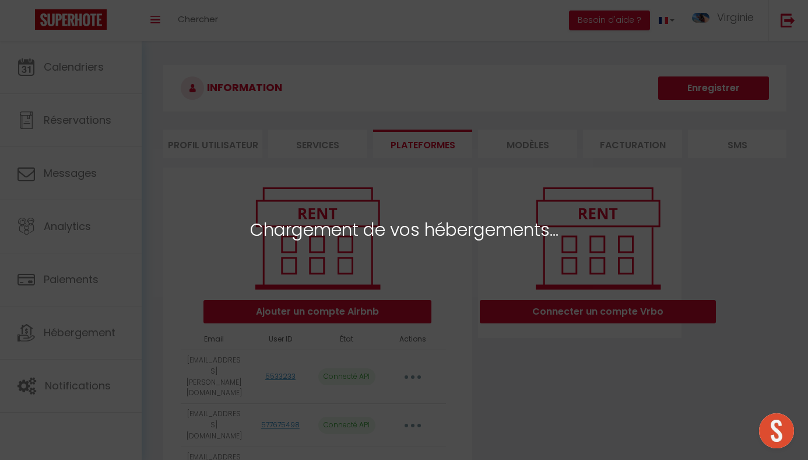
select select "52597"
select select "52706"
select select "56335"
select select "62162"
select select "73771"
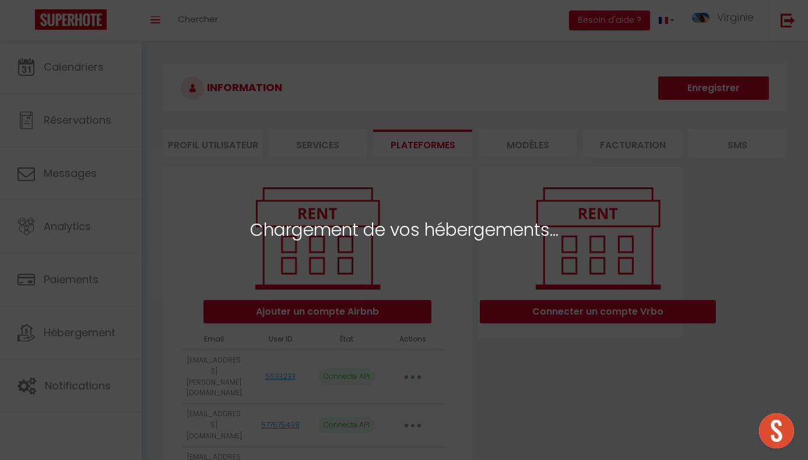
select select "75446"
select select "78568"
select select "67282"
select select
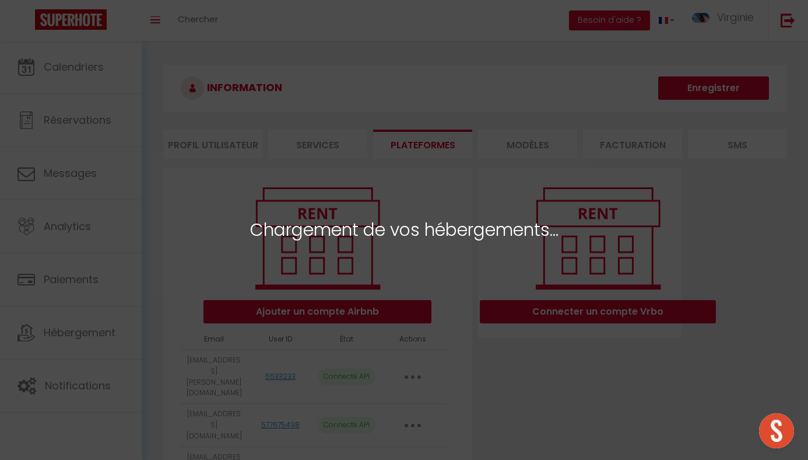
select select
select select "50910"
select select
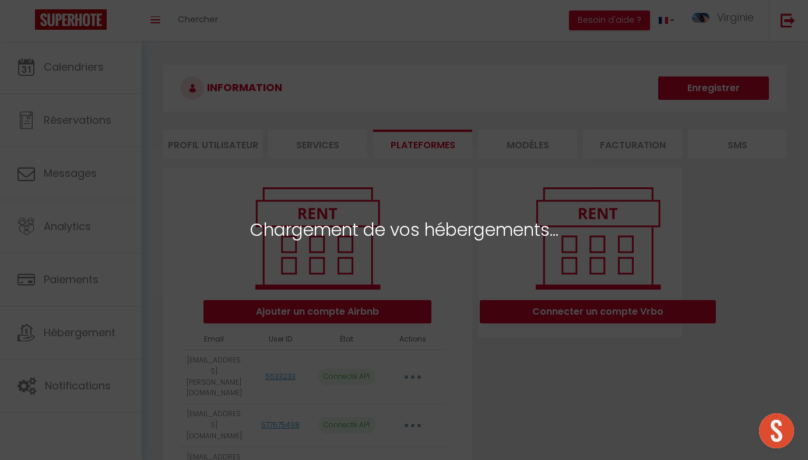
select select
select select "74951"
select select "74952"
select select
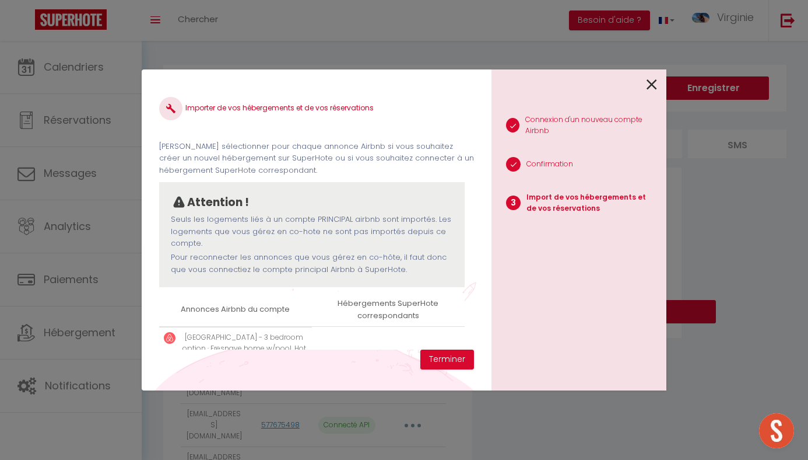
select select
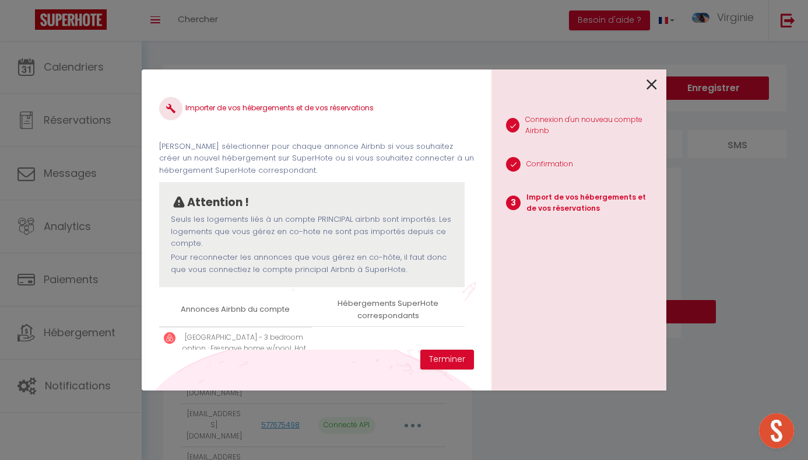
select select
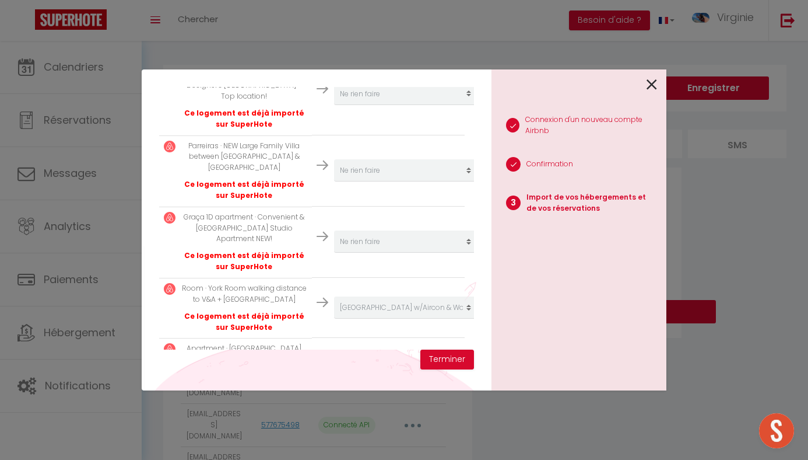
scroll to position [1827, 0]
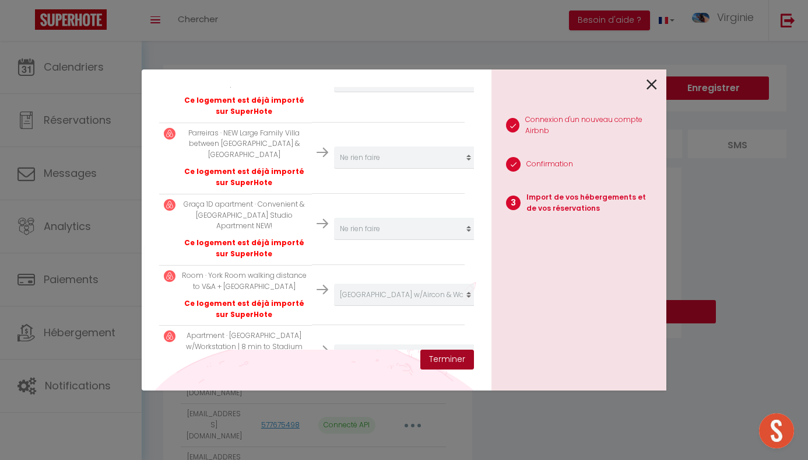
click at [452, 362] on button "Terminer" at bounding box center [448, 359] width 54 height 20
select select
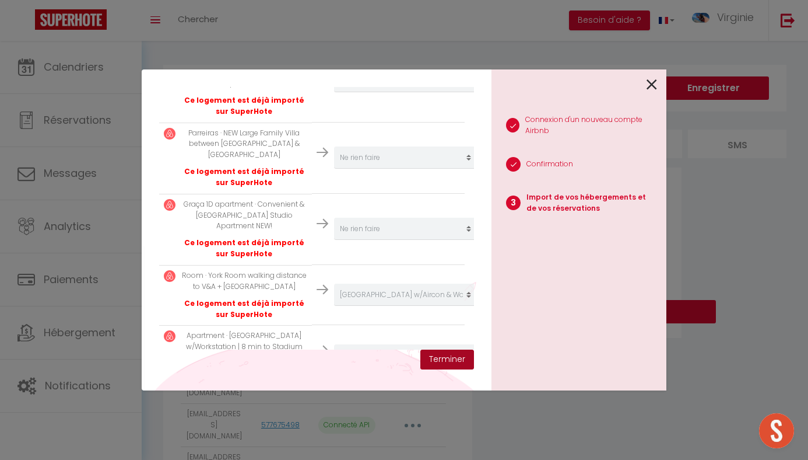
select select
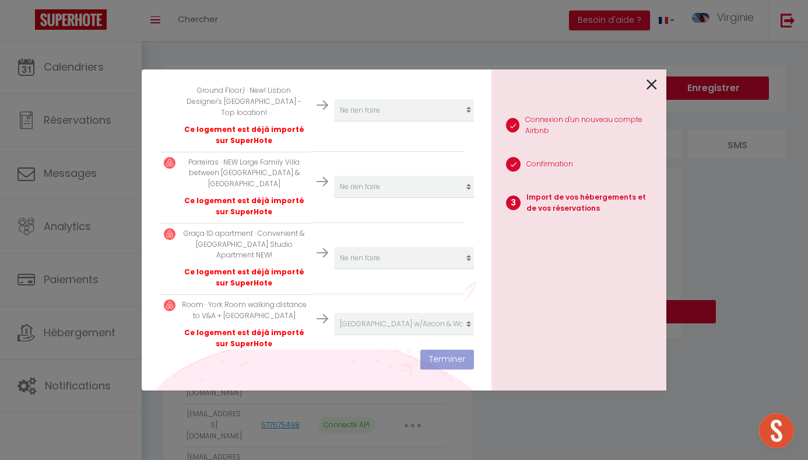
scroll to position [1857, 0]
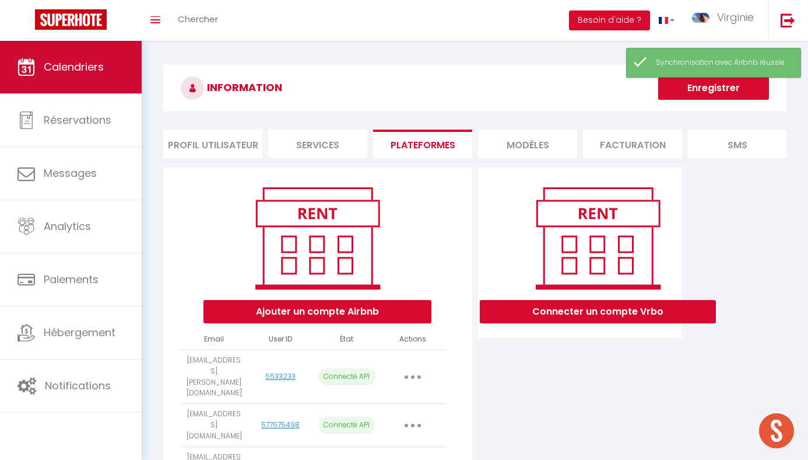
click at [89, 68] on span "Calendriers" at bounding box center [74, 66] width 60 height 15
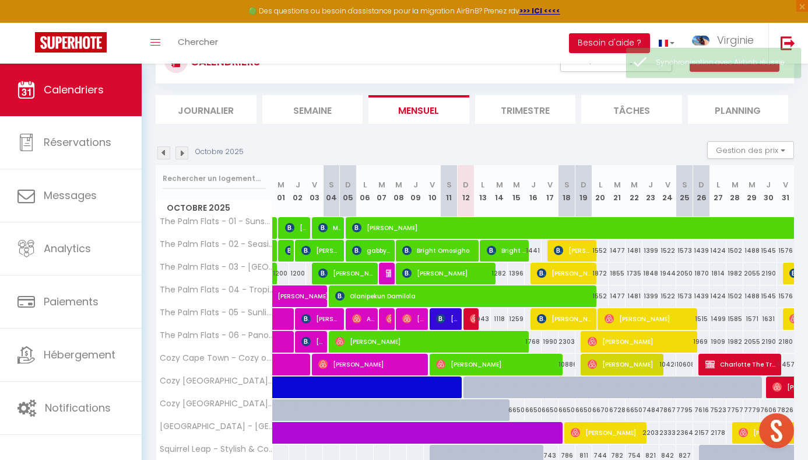
scroll to position [56, 0]
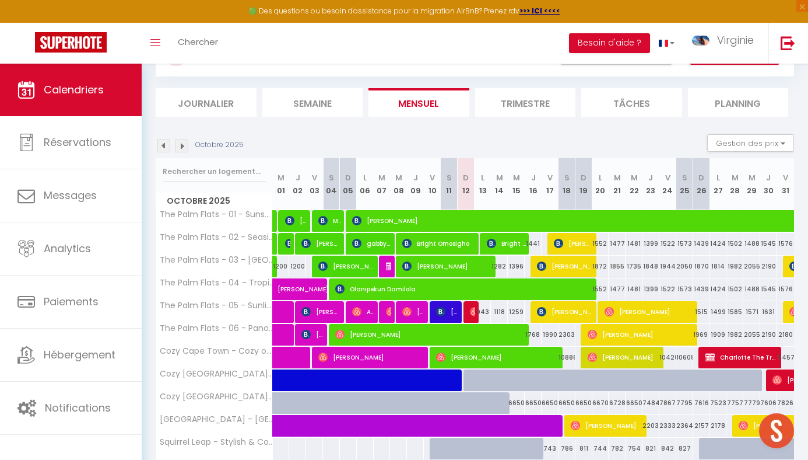
click at [185, 147] on img at bounding box center [182, 145] width 13 height 13
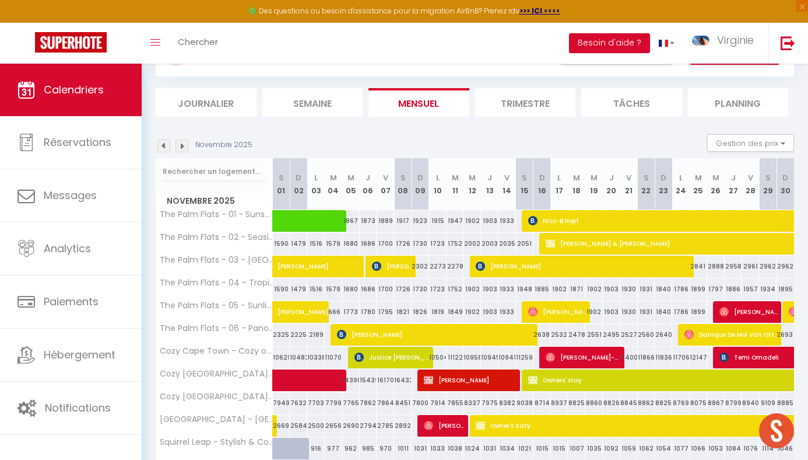
click at [184, 145] on img at bounding box center [182, 145] width 13 height 13
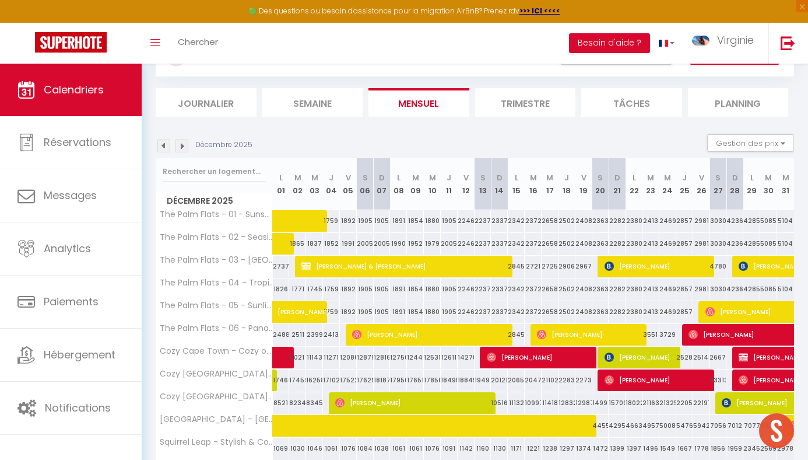
click at [184, 145] on img at bounding box center [182, 145] width 13 height 13
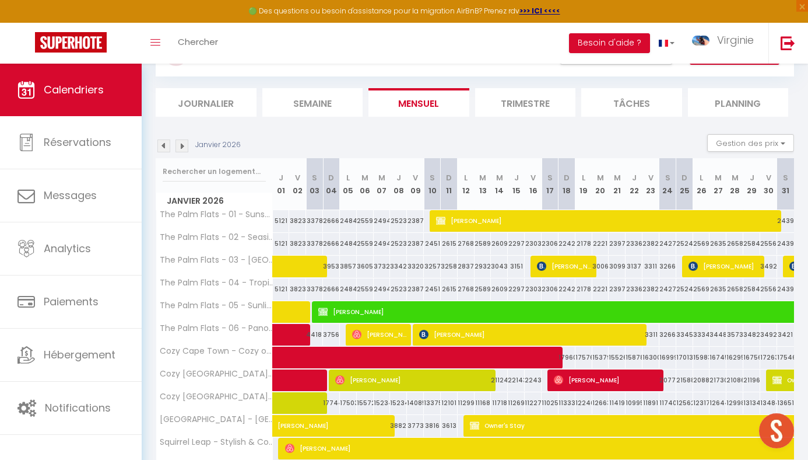
click at [184, 145] on img at bounding box center [182, 145] width 13 height 13
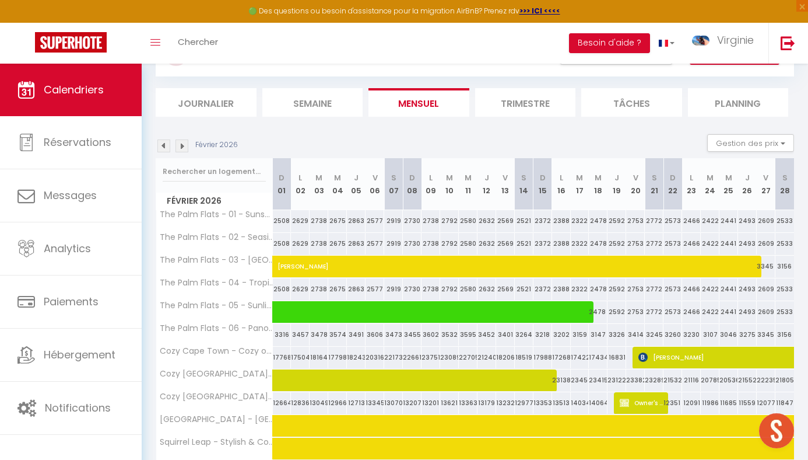
click at [184, 145] on img at bounding box center [182, 145] width 13 height 13
